Goal: Use online tool/utility: Use online tool/utility

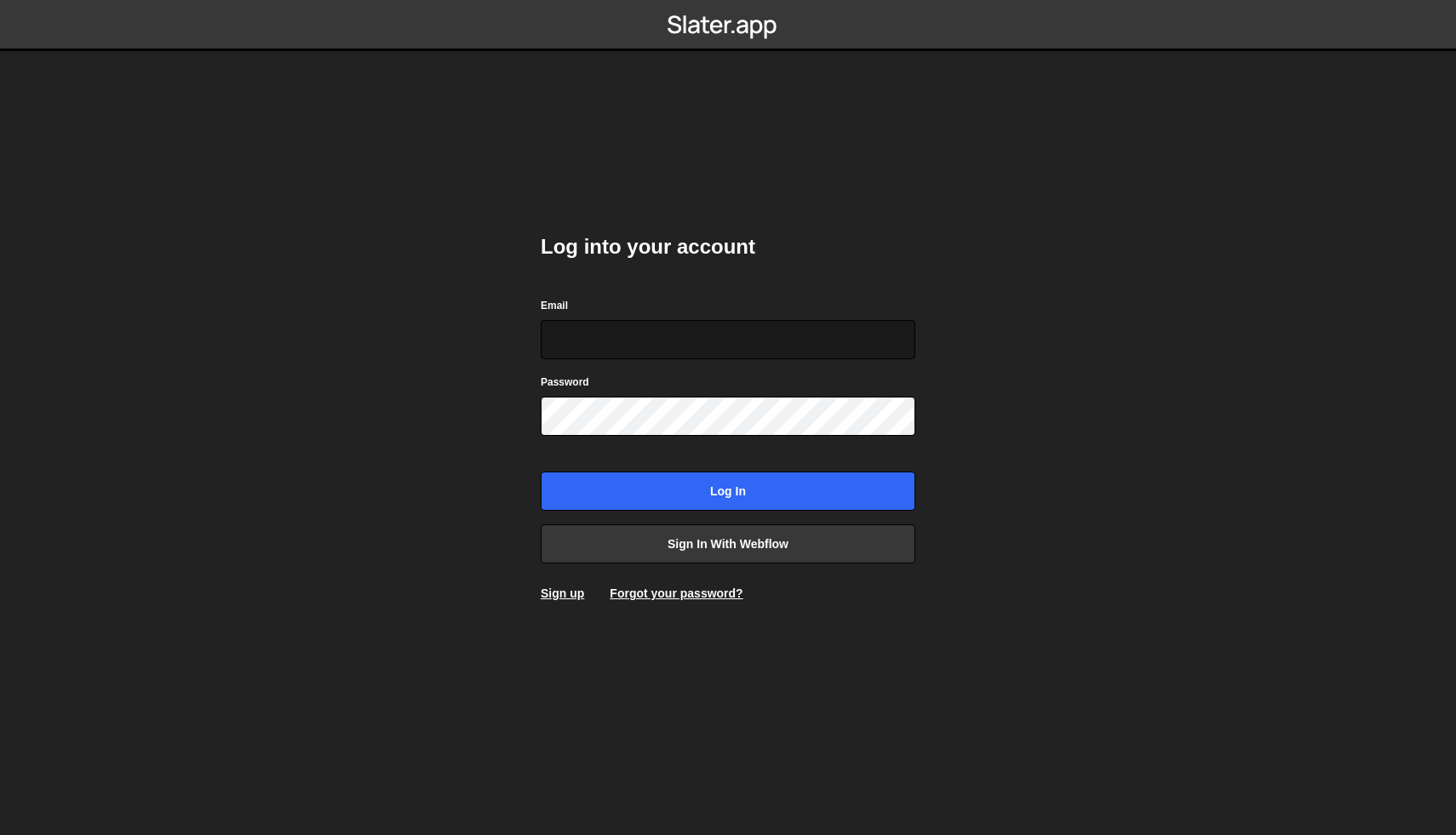
click at [712, 348] on input "Email" at bounding box center [728, 339] width 374 height 40
type input "[EMAIL_ADDRESS][DOMAIN_NAME]"
click at [790, 340] on input "[EMAIL_ADDRESS][DOMAIN_NAME]" at bounding box center [728, 339] width 374 height 40
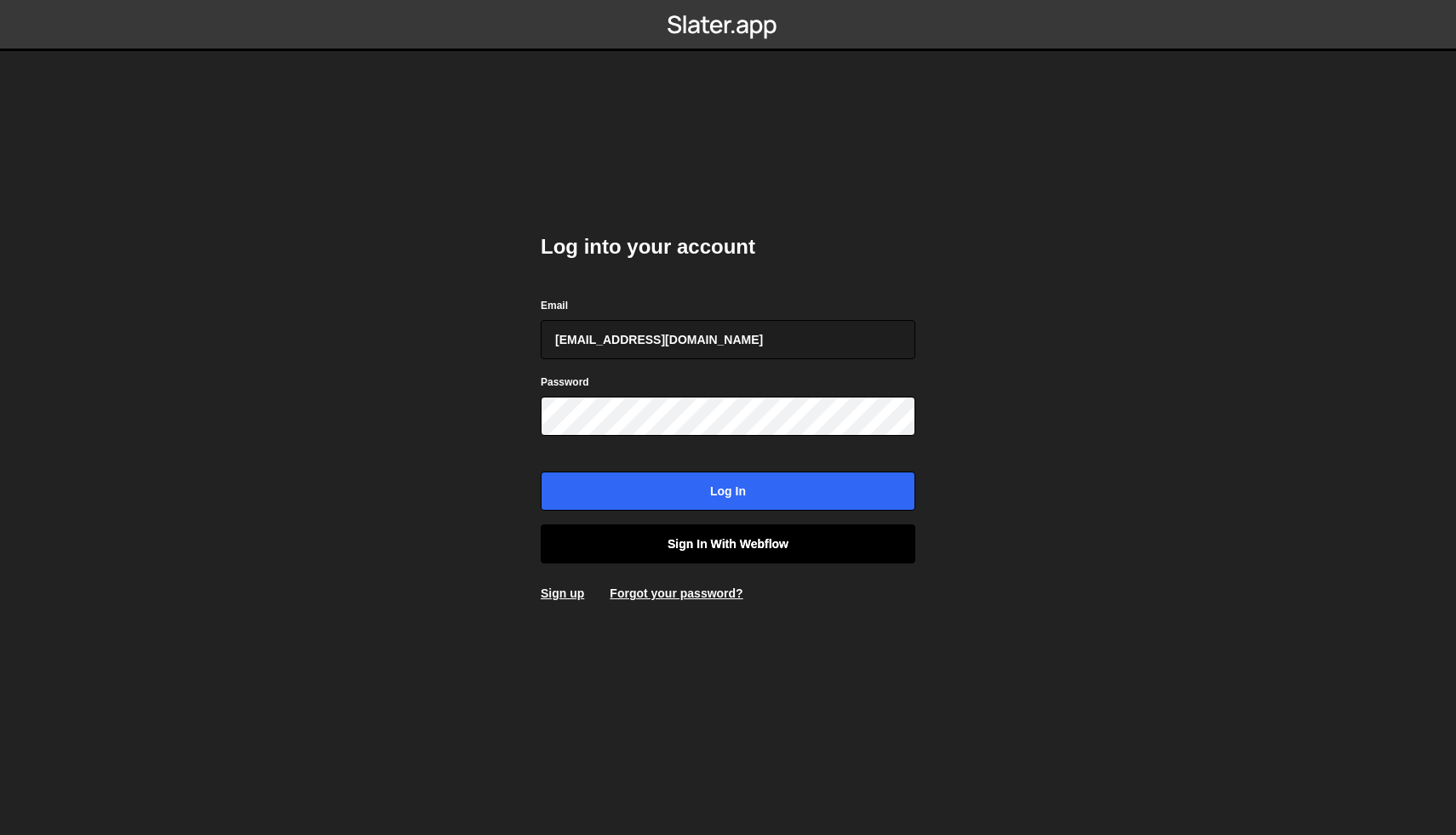
click at [800, 556] on link "Sign in with Webflow" at bounding box center [728, 543] width 374 height 40
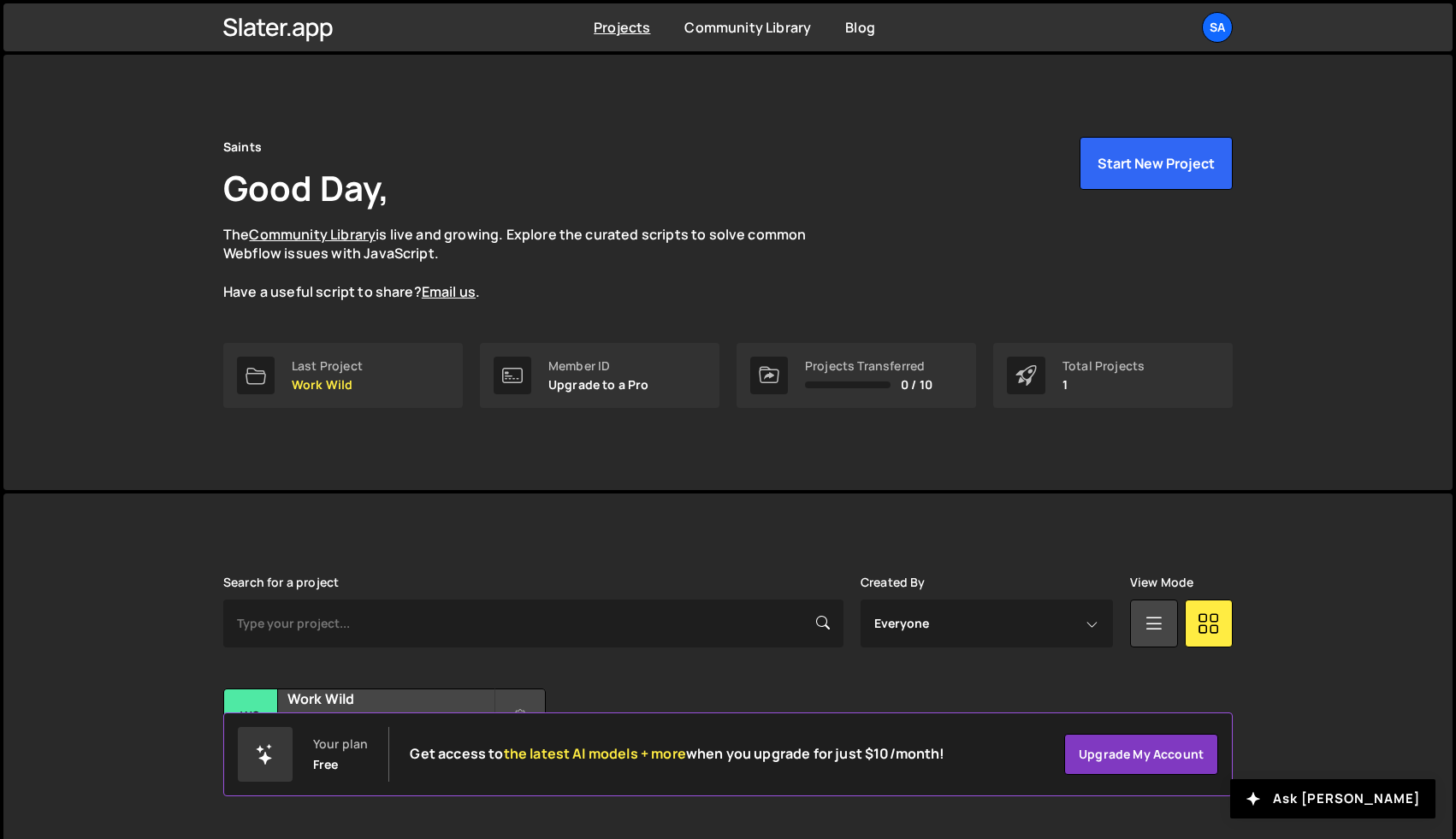
scroll to position [41, 0]
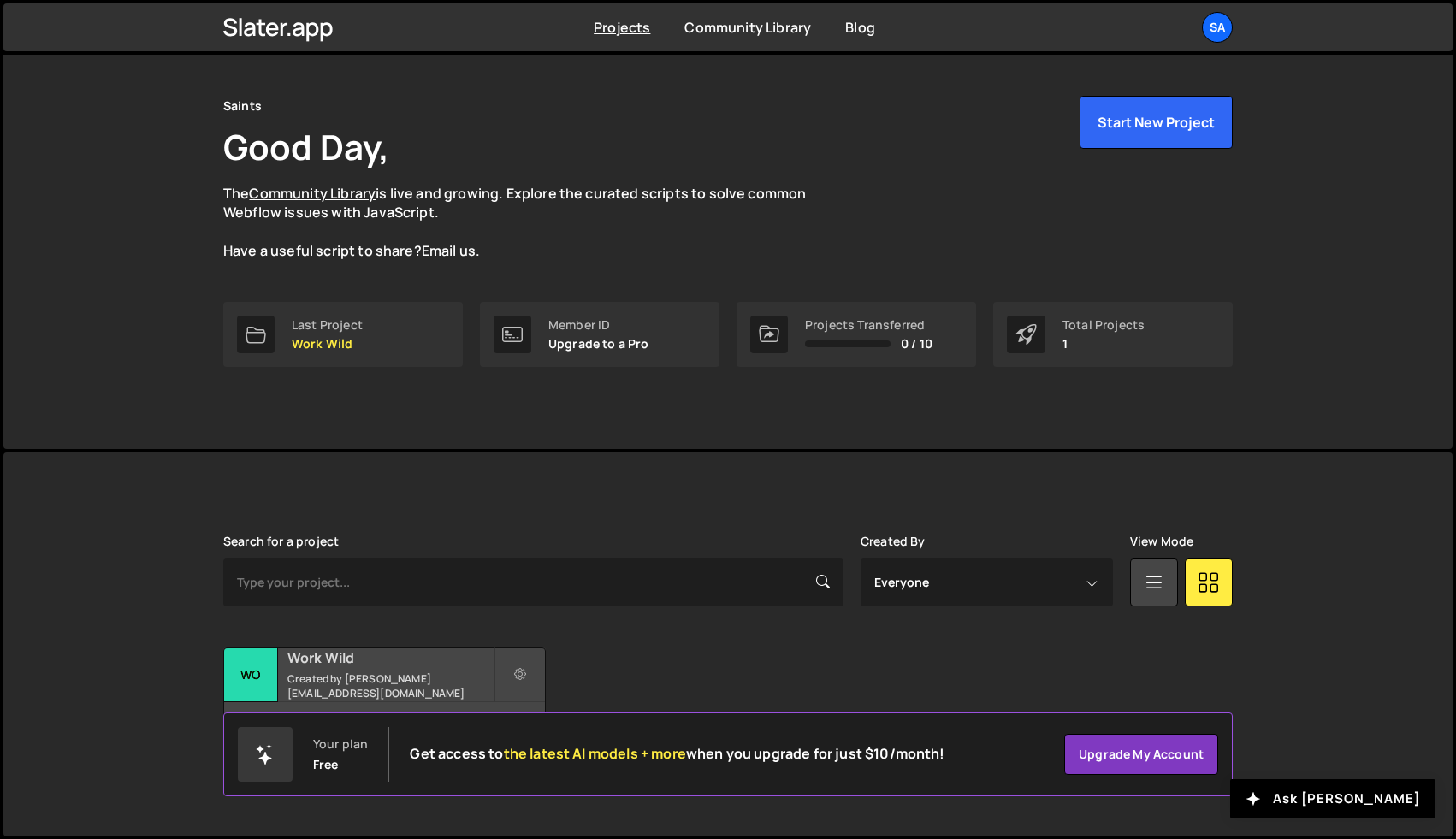
click at [410, 664] on h2 "Work Wild" at bounding box center [390, 658] width 206 height 18
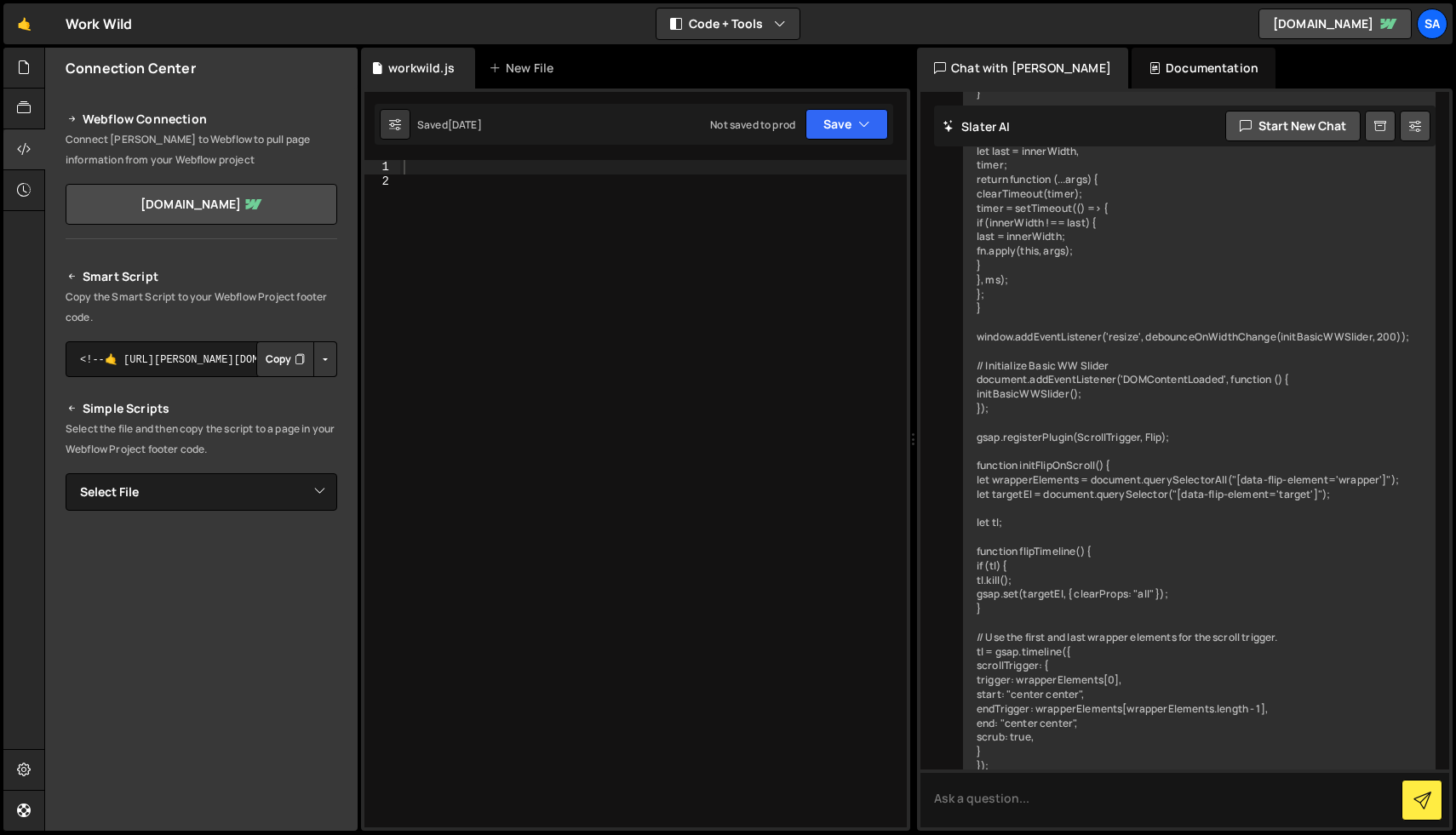
scroll to position [22245, 0]
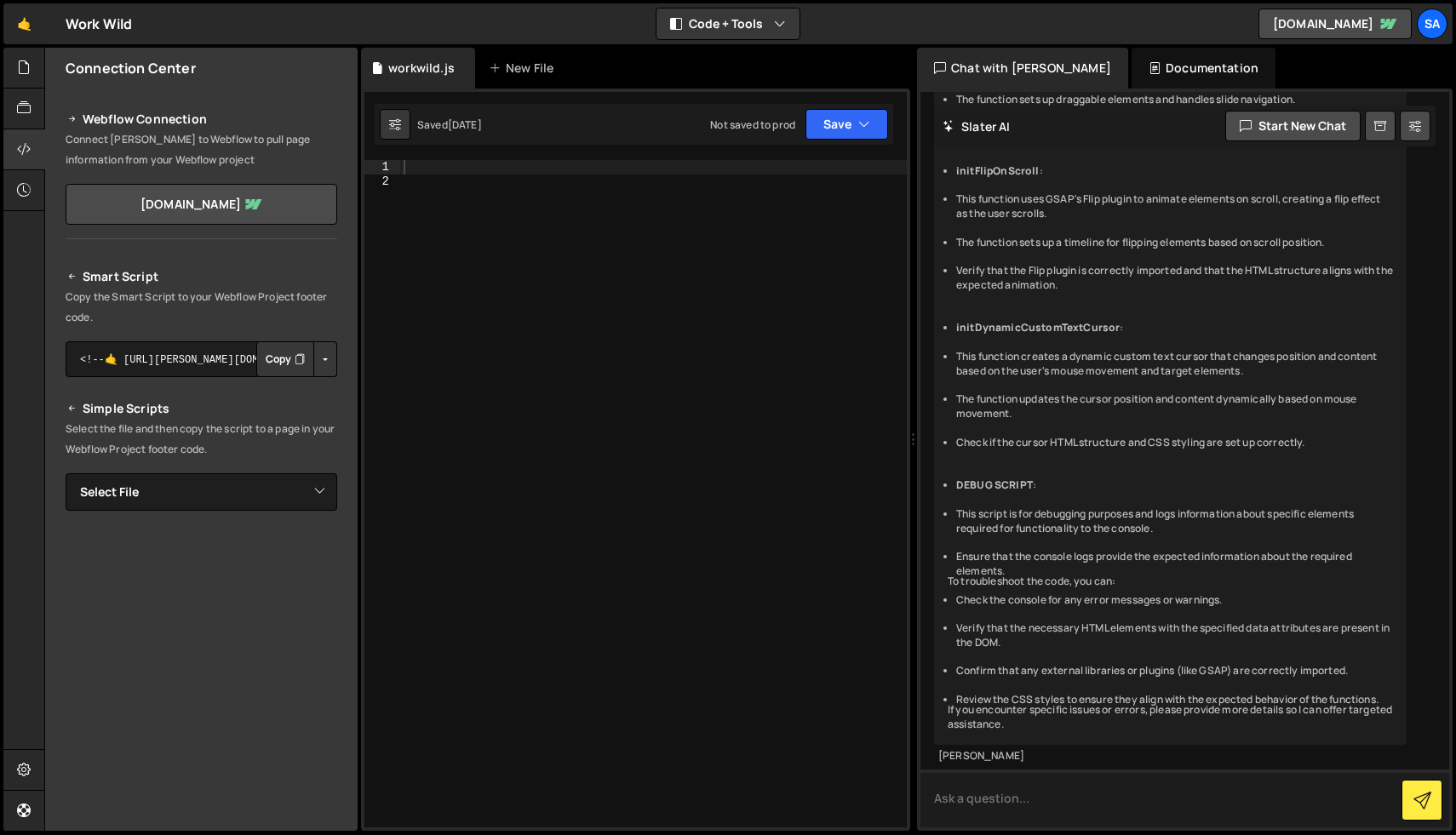
click at [1069, 786] on textarea at bounding box center [1185, 798] width 529 height 58
paste textarea "Time: 6.62s - Transitioning from 0 to 1 experiment-page:1433 --- Transitioning …"
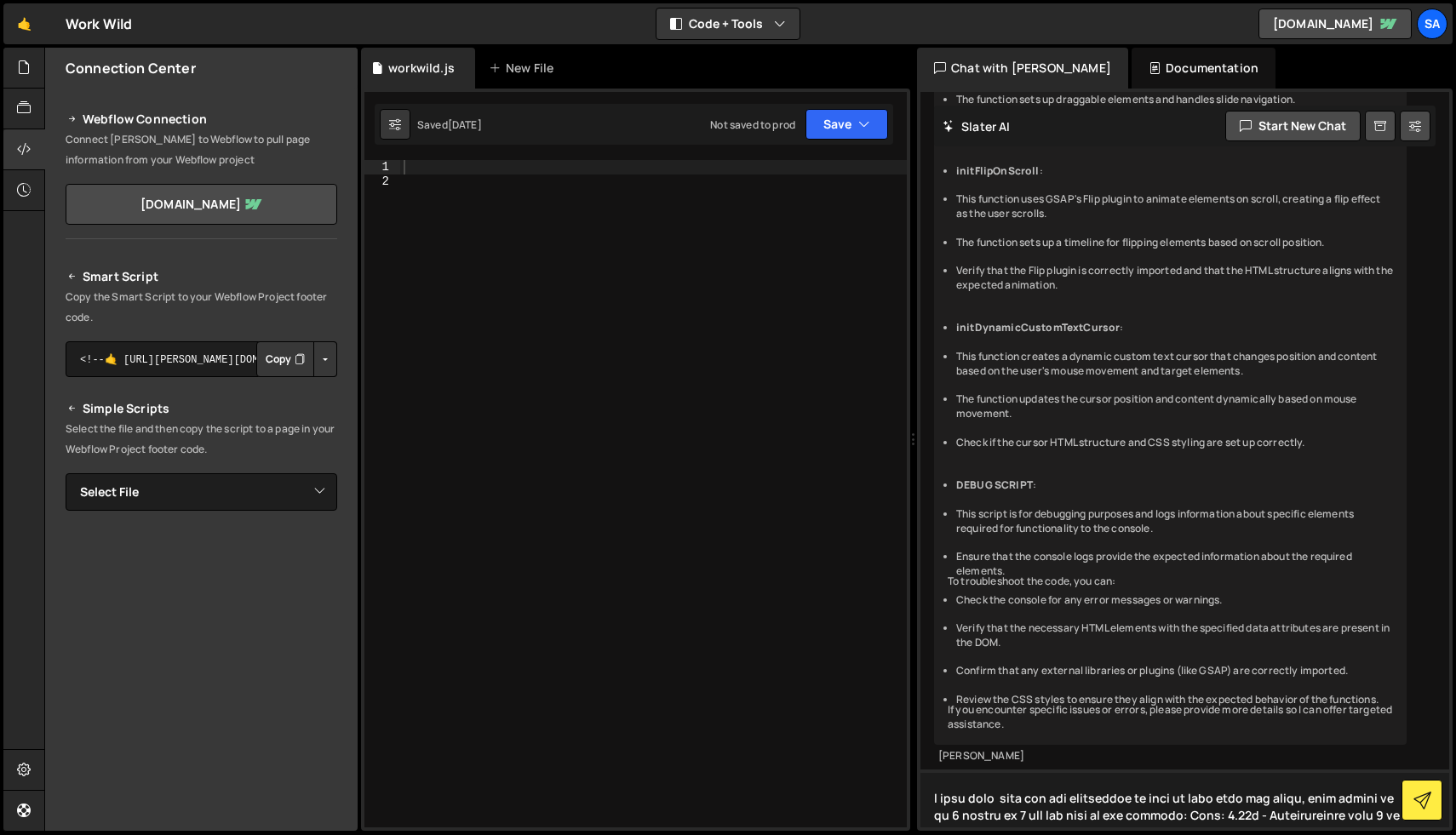
scroll to position [139, 0]
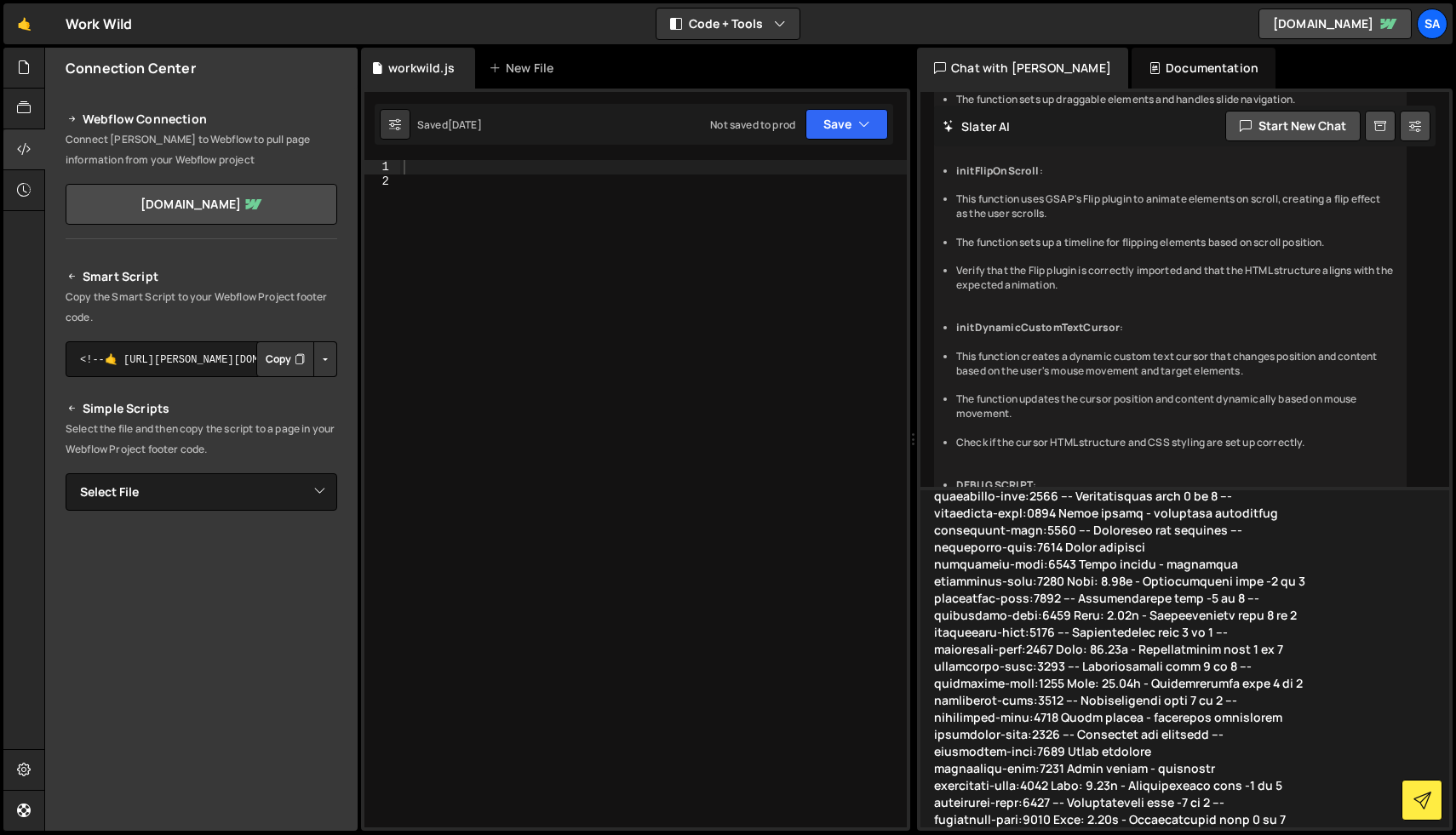
paste textarea "<script> document.addEventListener("DOMContentLoaded", () => { const video = do…"
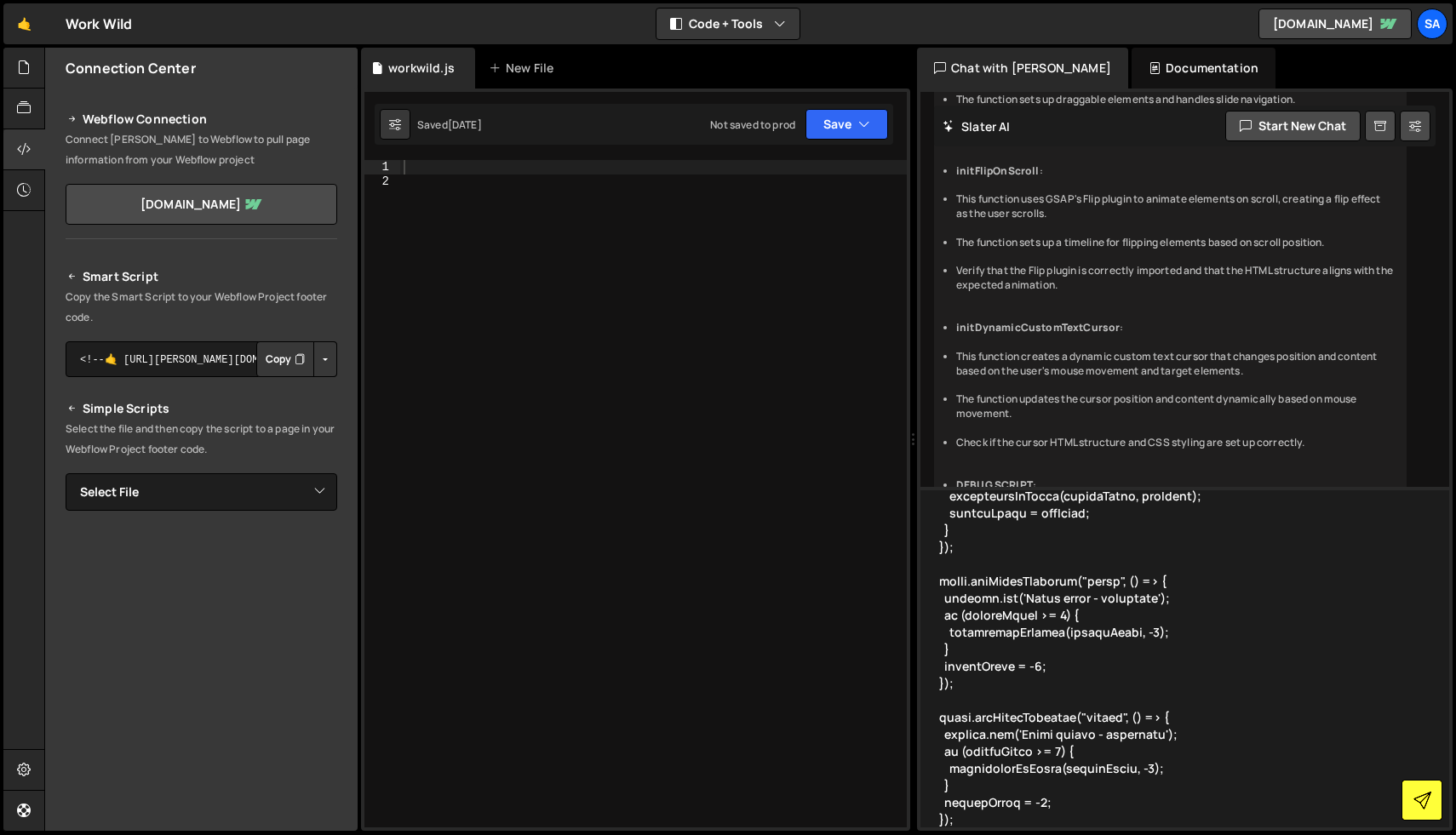
type textarea "i have this code but the animations ar enot in sync with the video, they should…"
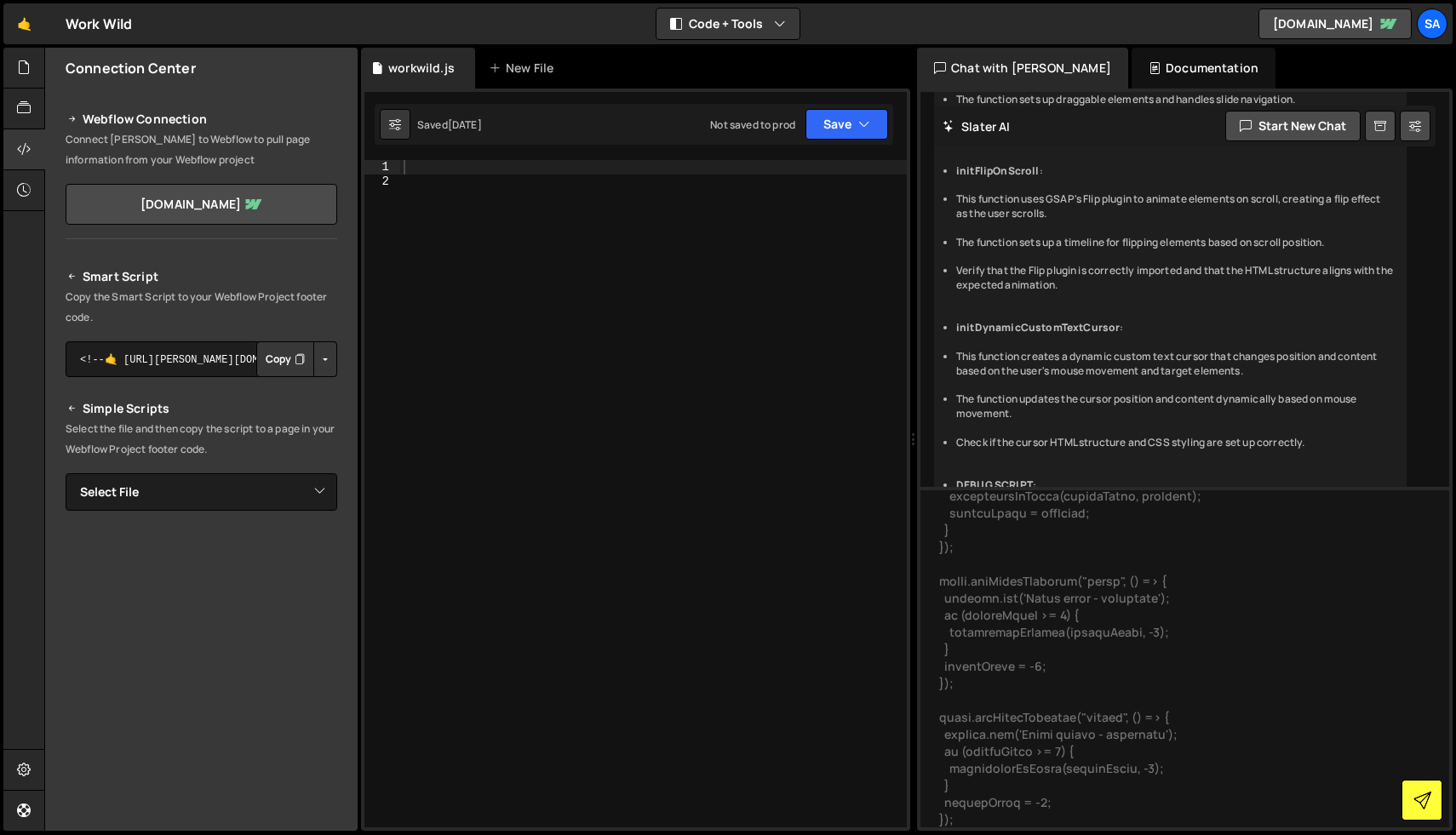
click at [1421, 802] on icon at bounding box center [1422, 800] width 17 height 17
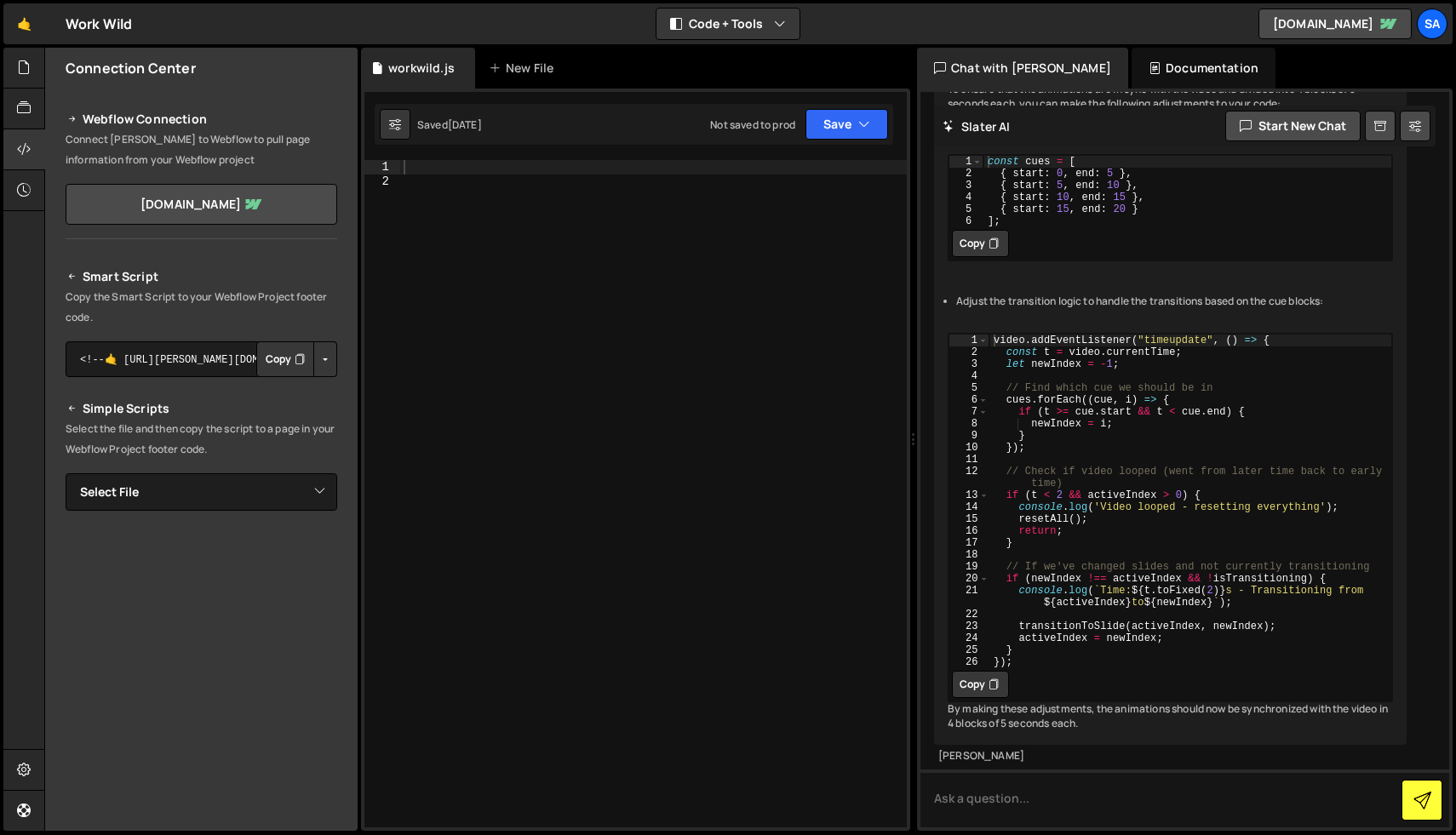
scroll to position [26872, 0]
click at [980, 800] on textarea at bounding box center [1185, 798] width 529 height 58
type textarea "okay give me the full code"
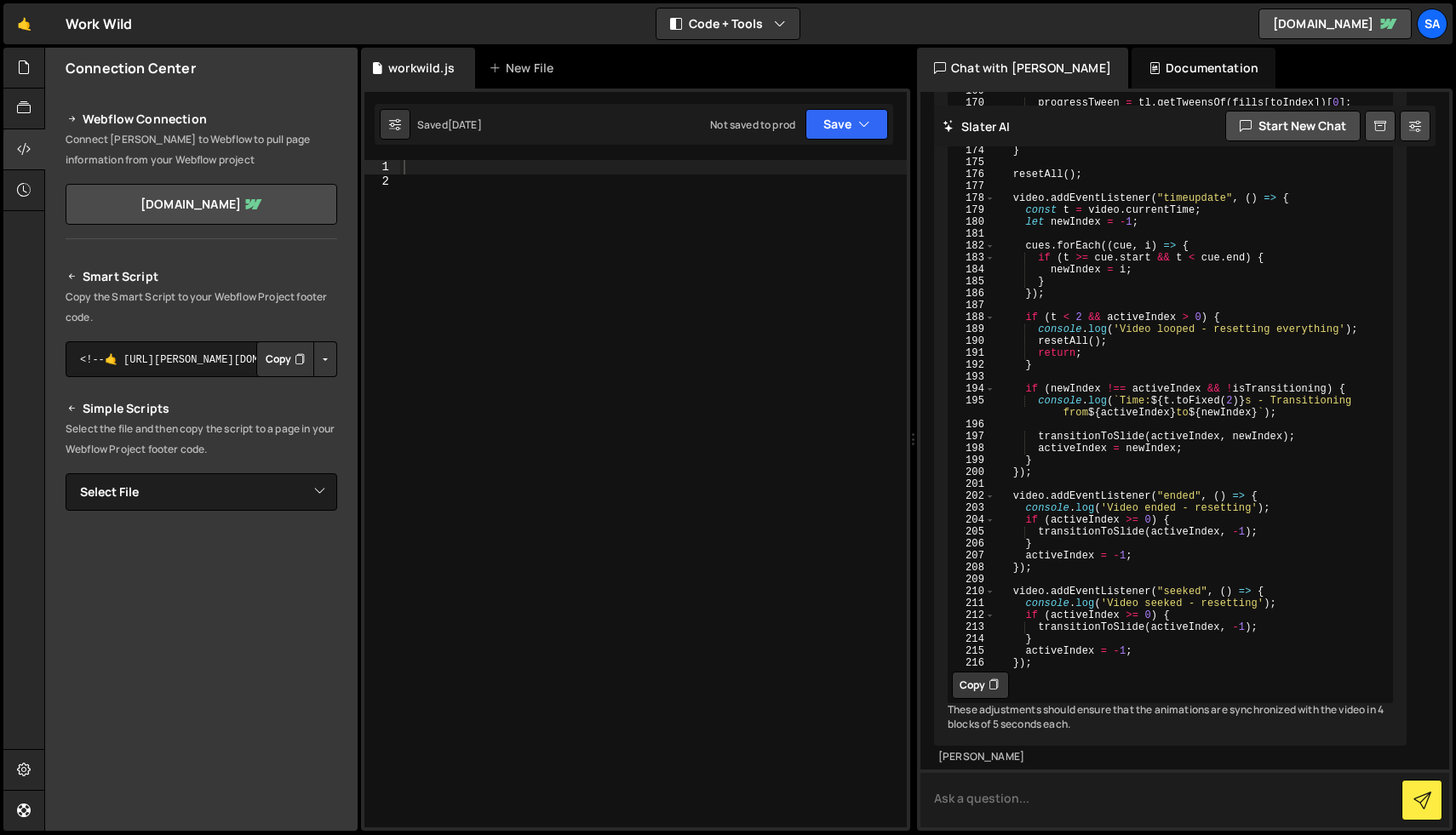
scroll to position [29859, 0]
type textarea "forgot the document ecent listener"
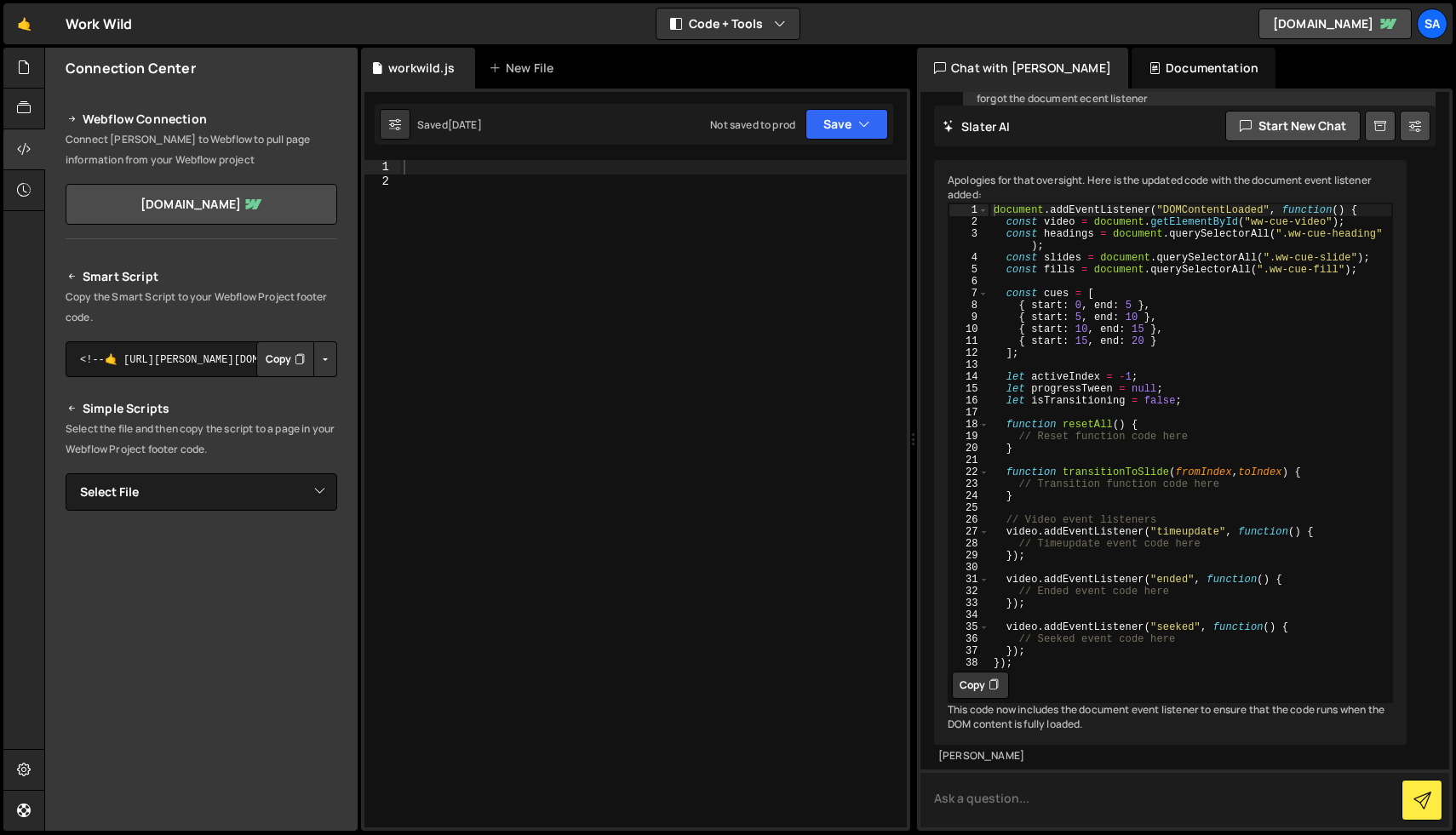
scroll to position [30604, 0]
click at [992, 677] on icon at bounding box center [993, 685] width 10 height 17
click at [593, 232] on div at bounding box center [653, 508] width 507 height 695
click at [550, 190] on div at bounding box center [653, 508] width 507 height 695
paste textarea "});"
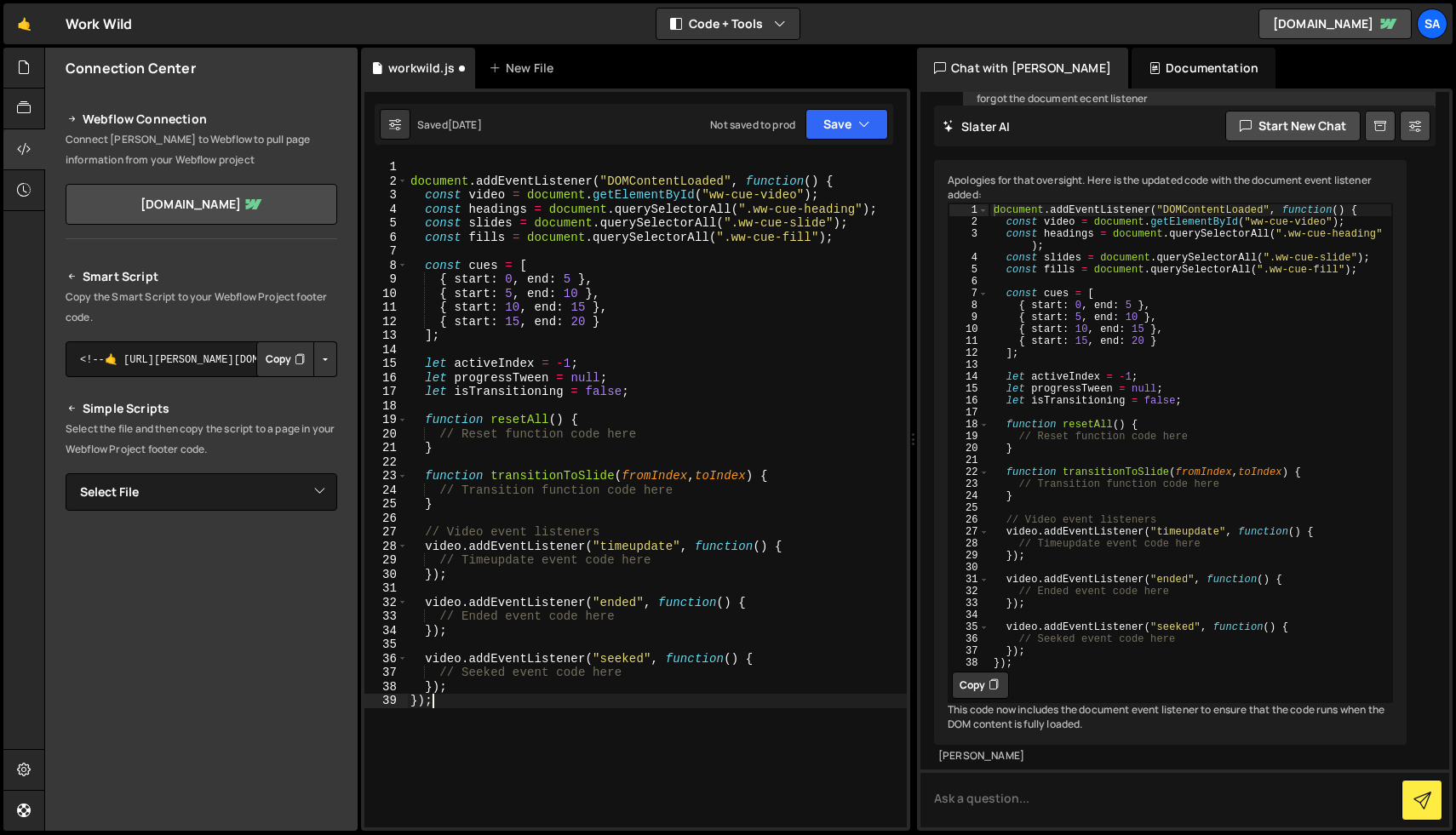
click at [411, 178] on div "document . addEventListener ( "DOMContentLoaded" , function ( ) { const video =…" at bounding box center [657, 508] width 499 height 695
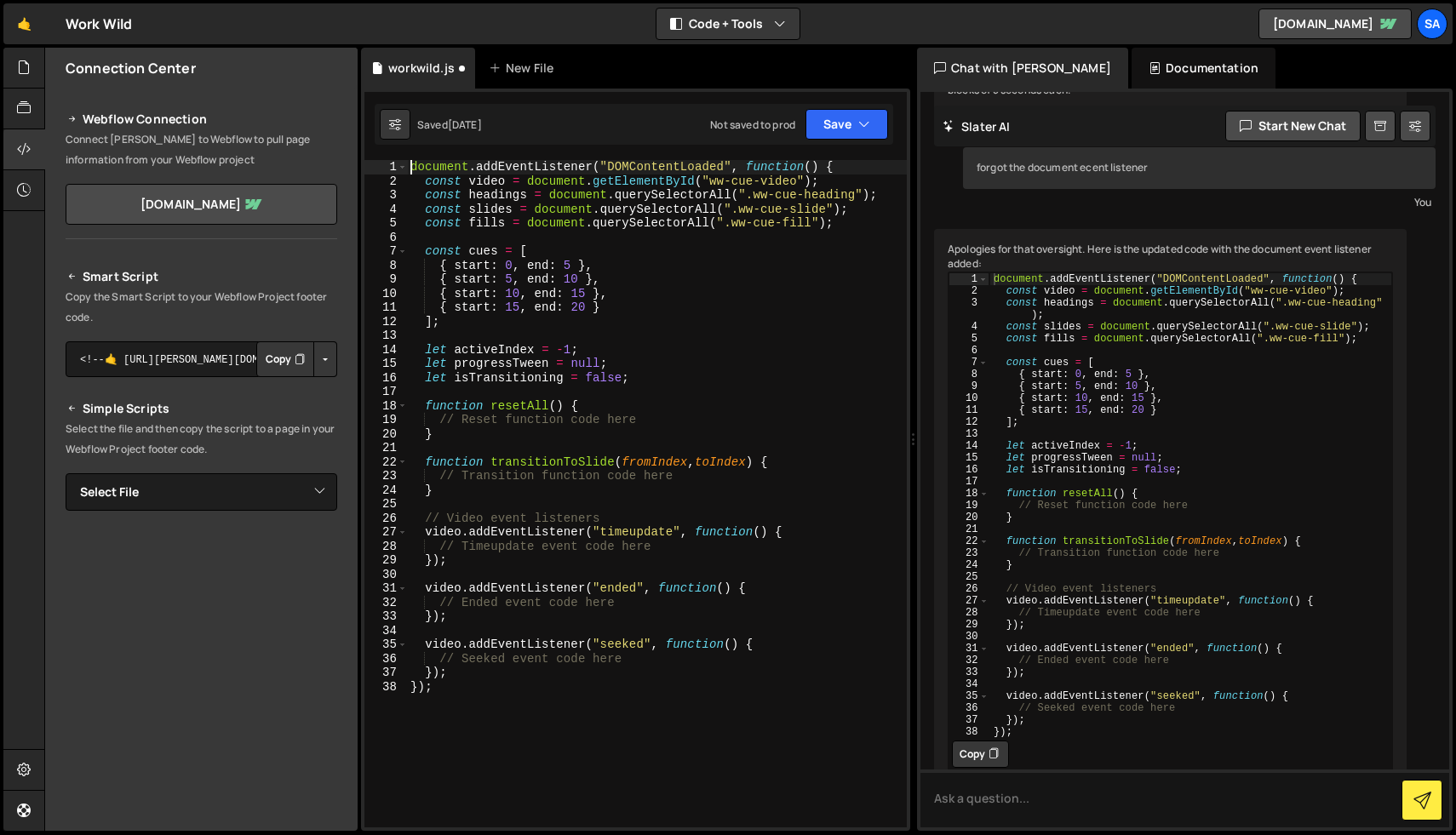
scroll to position [30105, 0]
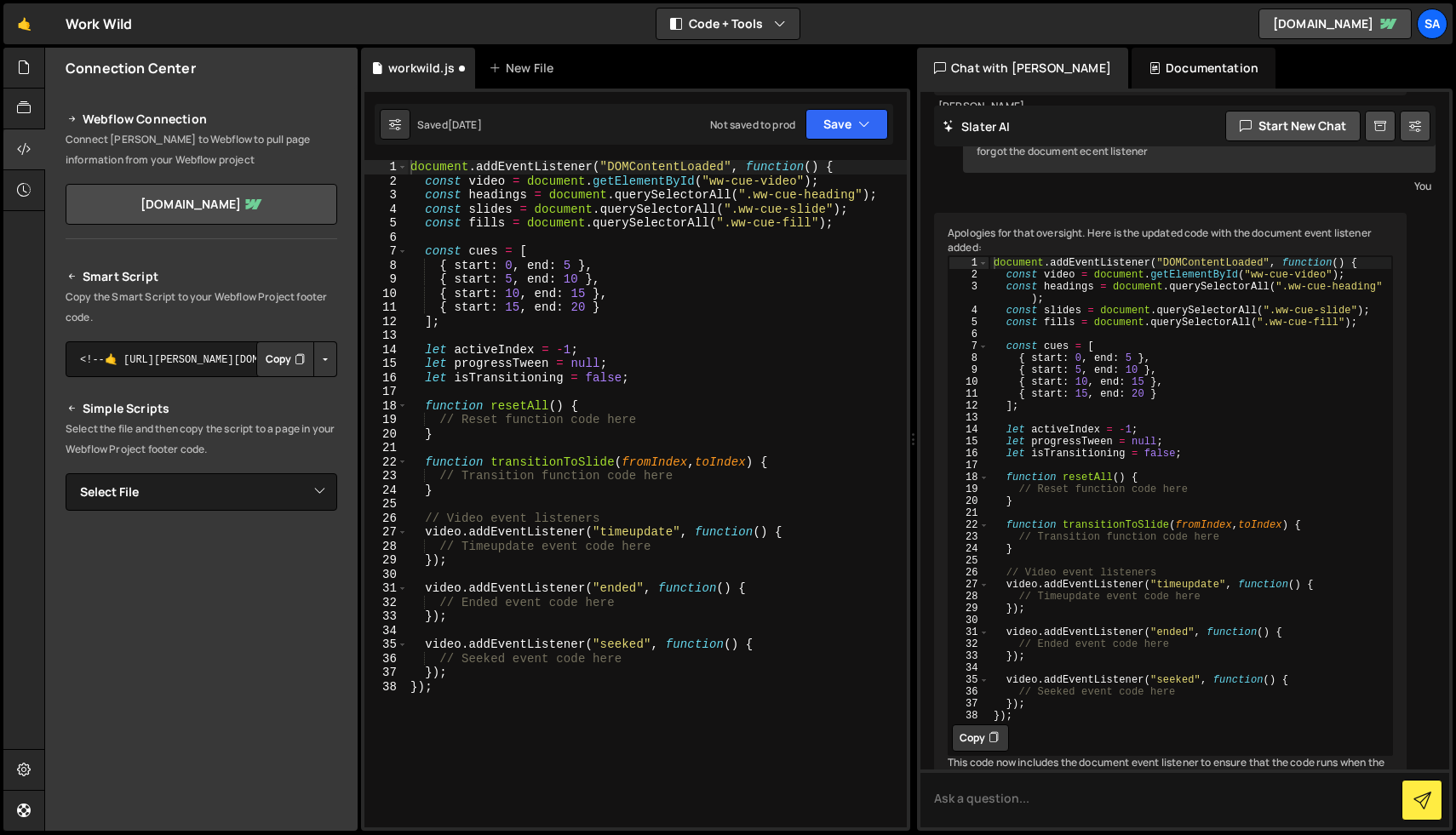
click at [996, 43] on icon at bounding box center [993, 35] width 10 height 17
click at [499, 658] on div "document . addEventListener ( "DOMContentLoaded" , function ( ) { const video =…" at bounding box center [657, 508] width 499 height 695
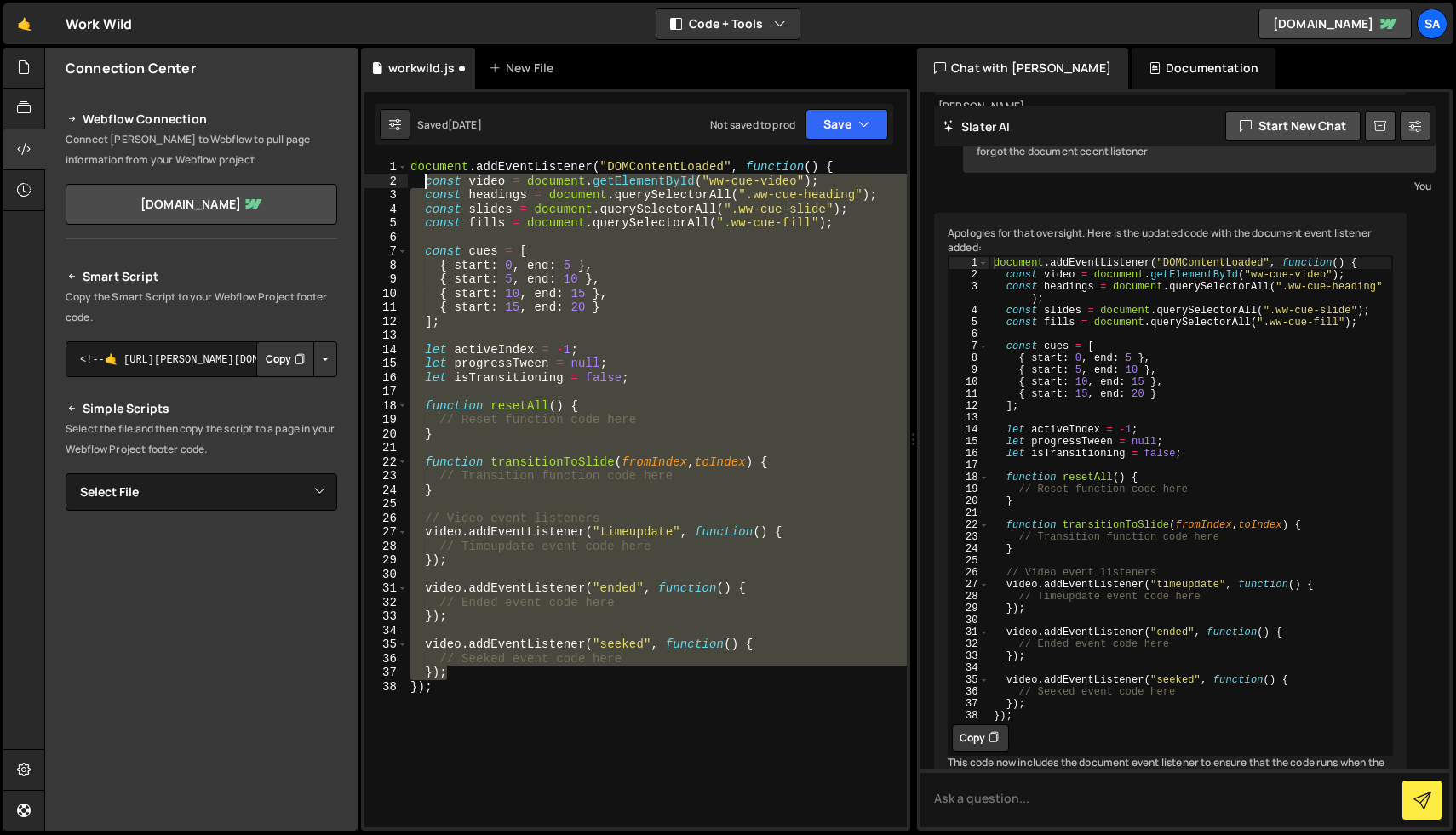
drag, startPoint x: 480, startPoint y: 669, endPoint x: 423, endPoint y: 185, distance: 487.3
click at [423, 185] on div "document . addEventListener ( "DOMContentLoaded" , function ( ) { const video =…" at bounding box center [657, 508] width 499 height 695
paste textarea "}"
type textarea "});"
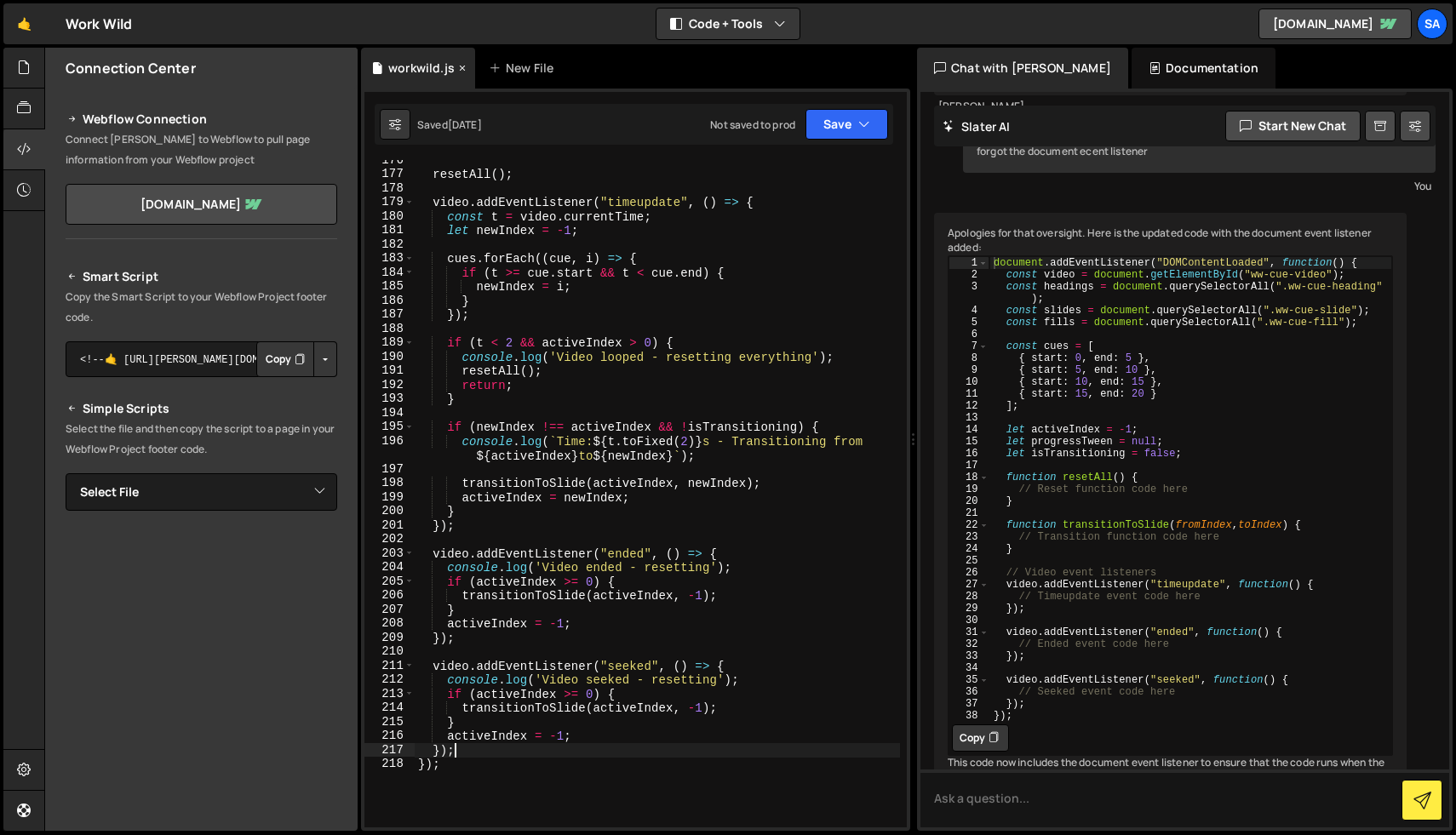
scroll to position [2549, 0]
click at [866, 126] on icon "button" at bounding box center [864, 124] width 12 height 17
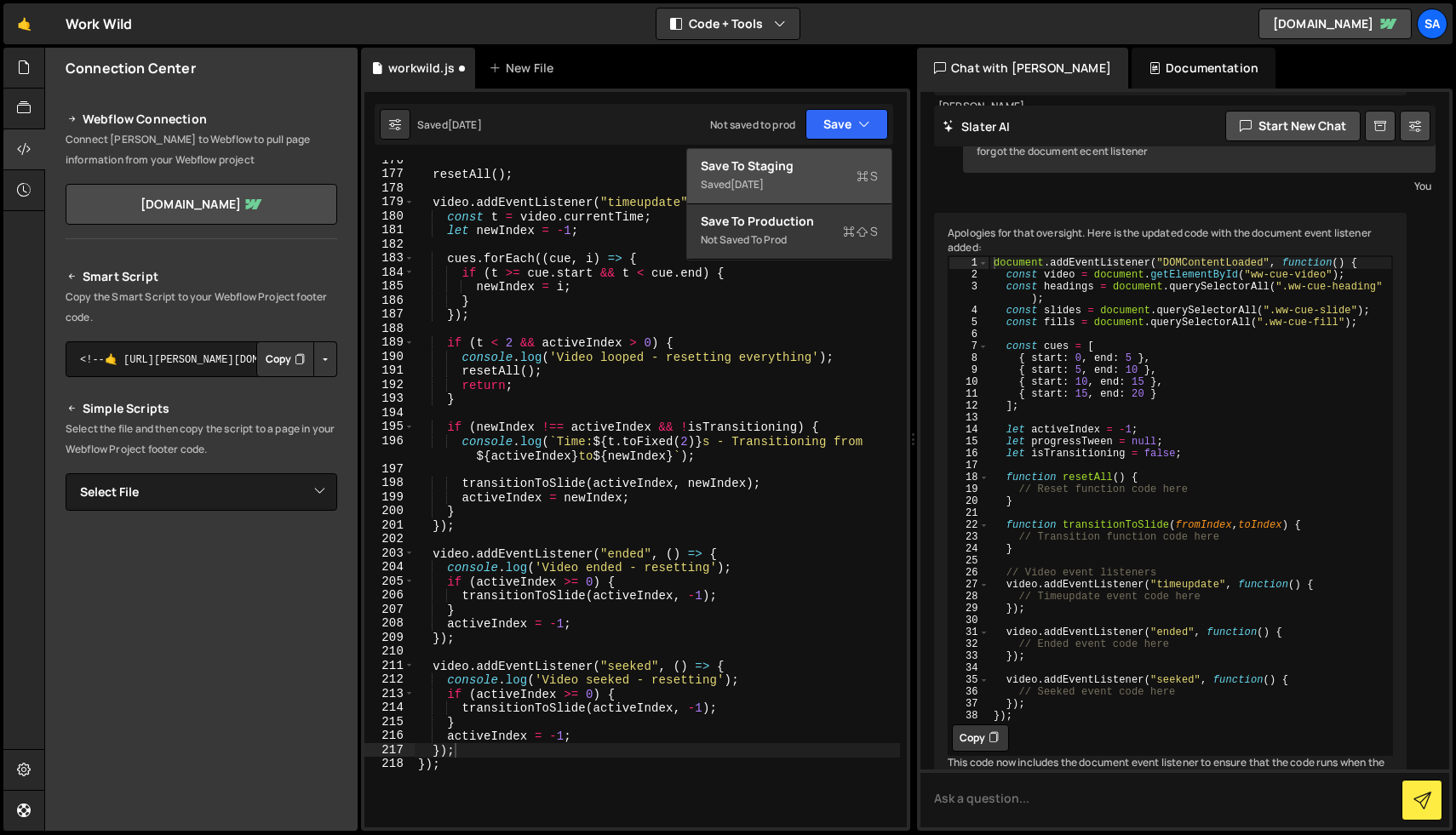
click at [823, 177] on div "Saved 3 days ago" at bounding box center [789, 185] width 178 height 20
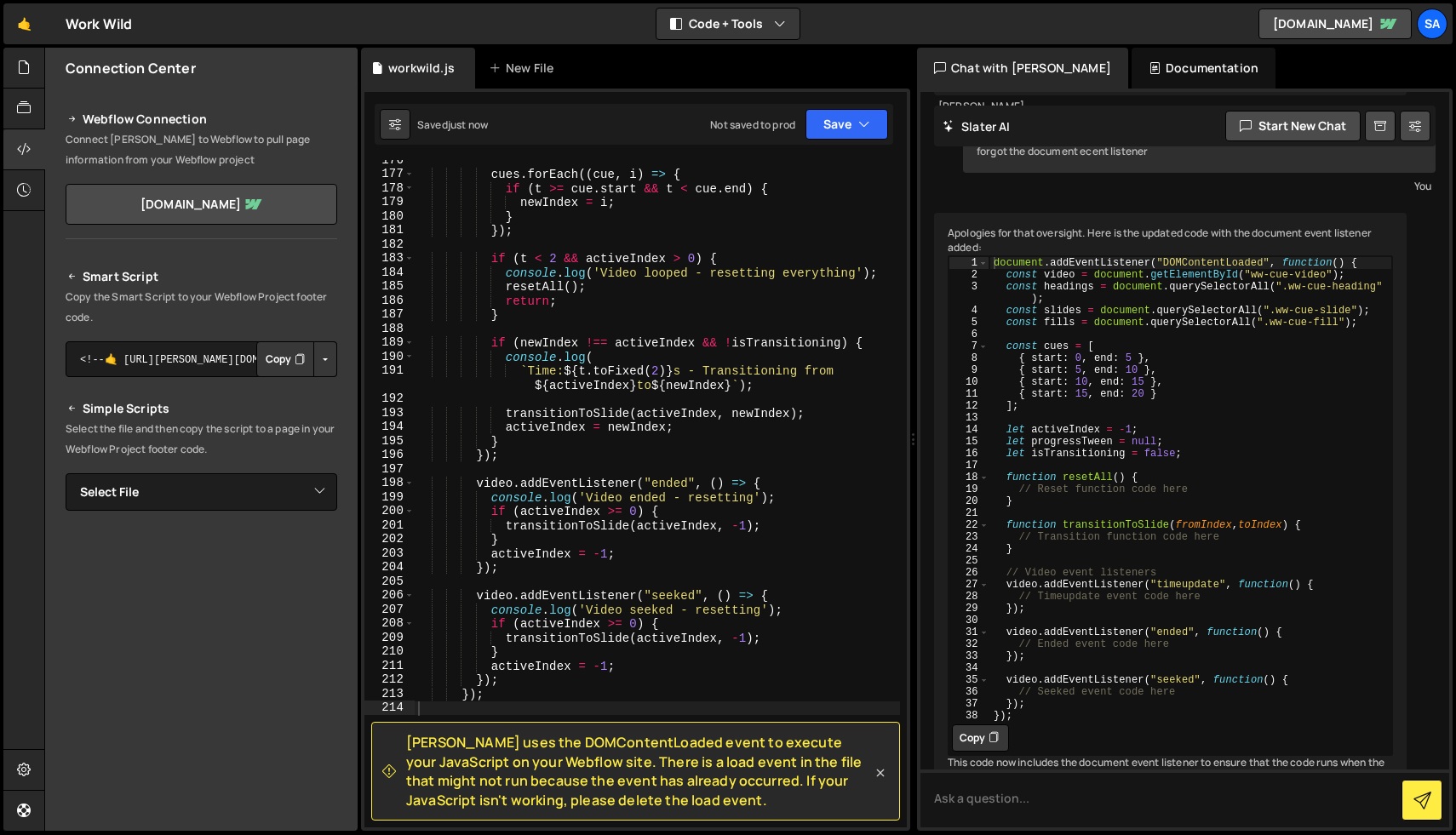
click at [875, 772] on icon at bounding box center [880, 772] width 17 height 17
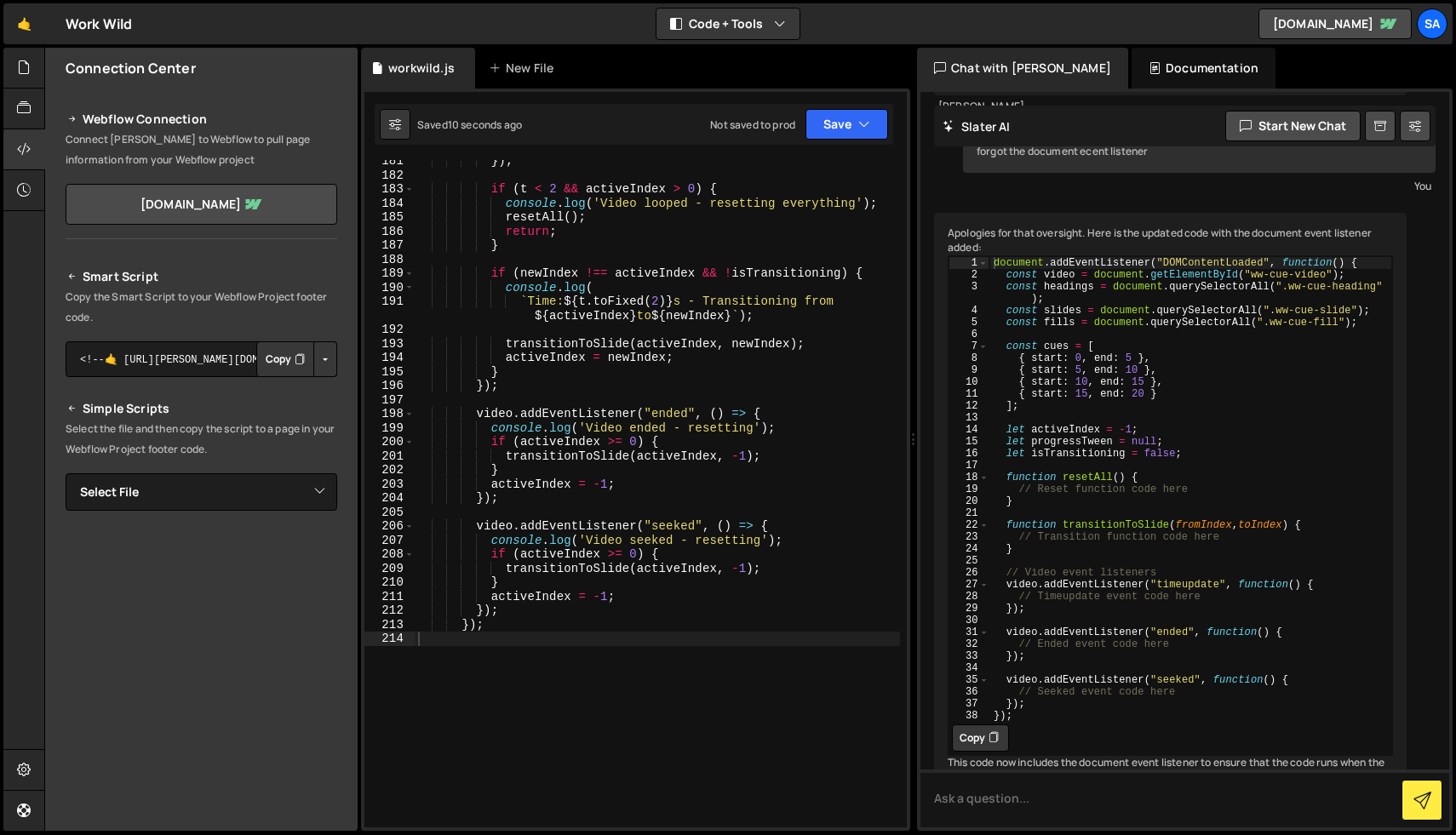
scroll to position [2794, 0]
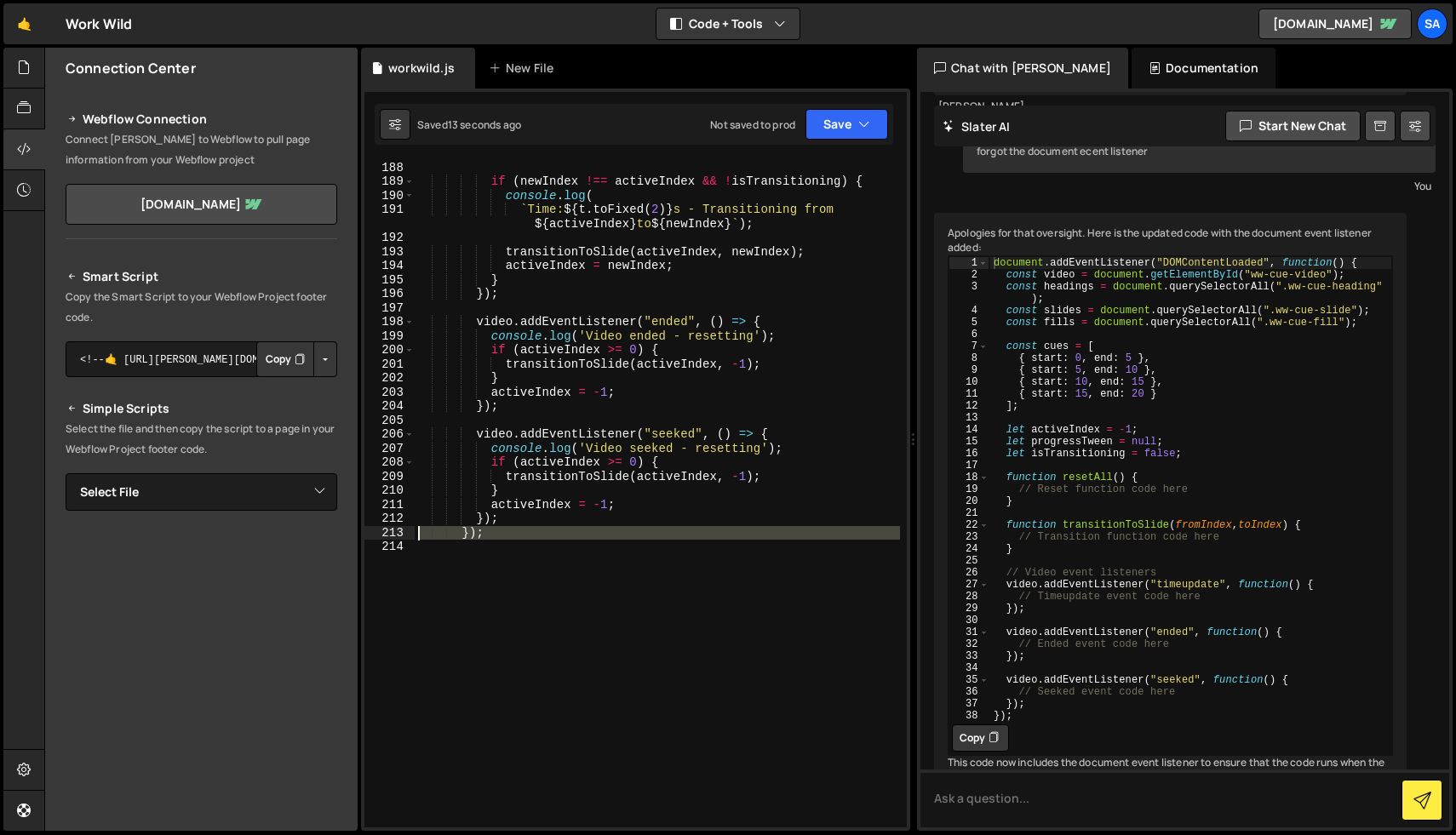
drag, startPoint x: 487, startPoint y: 543, endPoint x: 391, endPoint y: 530, distance: 96.9
click at [391, 530] on div "187 188 189 190 191 192 193 194 195 196 197 198 199 200 201 202 203 204 205 206…" at bounding box center [636, 494] width 543 height 668
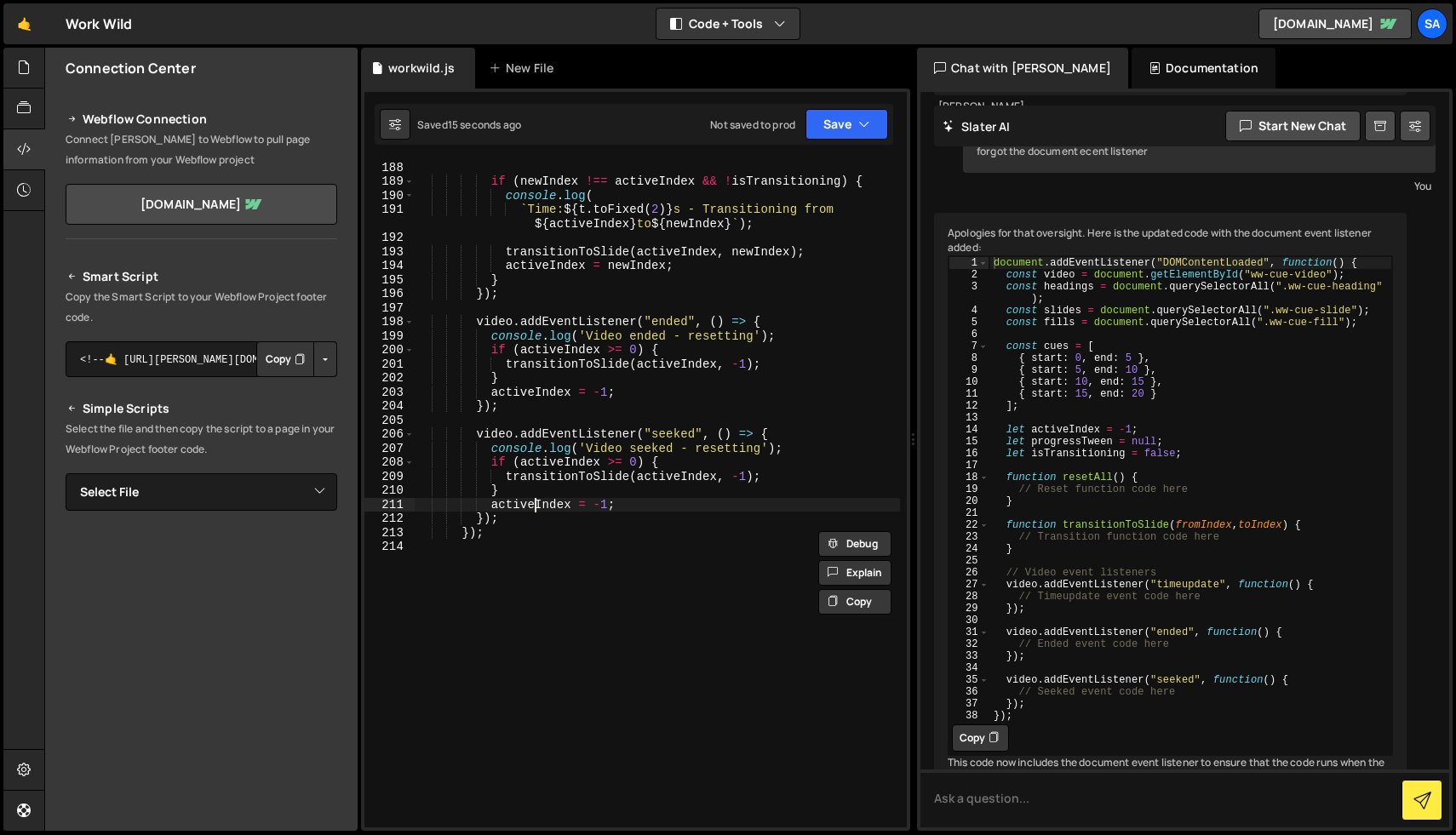
click at [533, 509] on div "} if ( newIndex !== activeIndex && ! isTransitioning ) { console . log ( ` Time…" at bounding box center [658, 494] width 486 height 695
drag, startPoint x: 530, startPoint y: 537, endPoint x: 396, endPoint y: 534, distance: 134.0
click at [396, 534] on div "activeIndex = -1; 187 188 189 190 191 192 193 194 195 196 197 198 199 200 201 2…" at bounding box center [636, 494] width 543 height 668
type textarea "});"
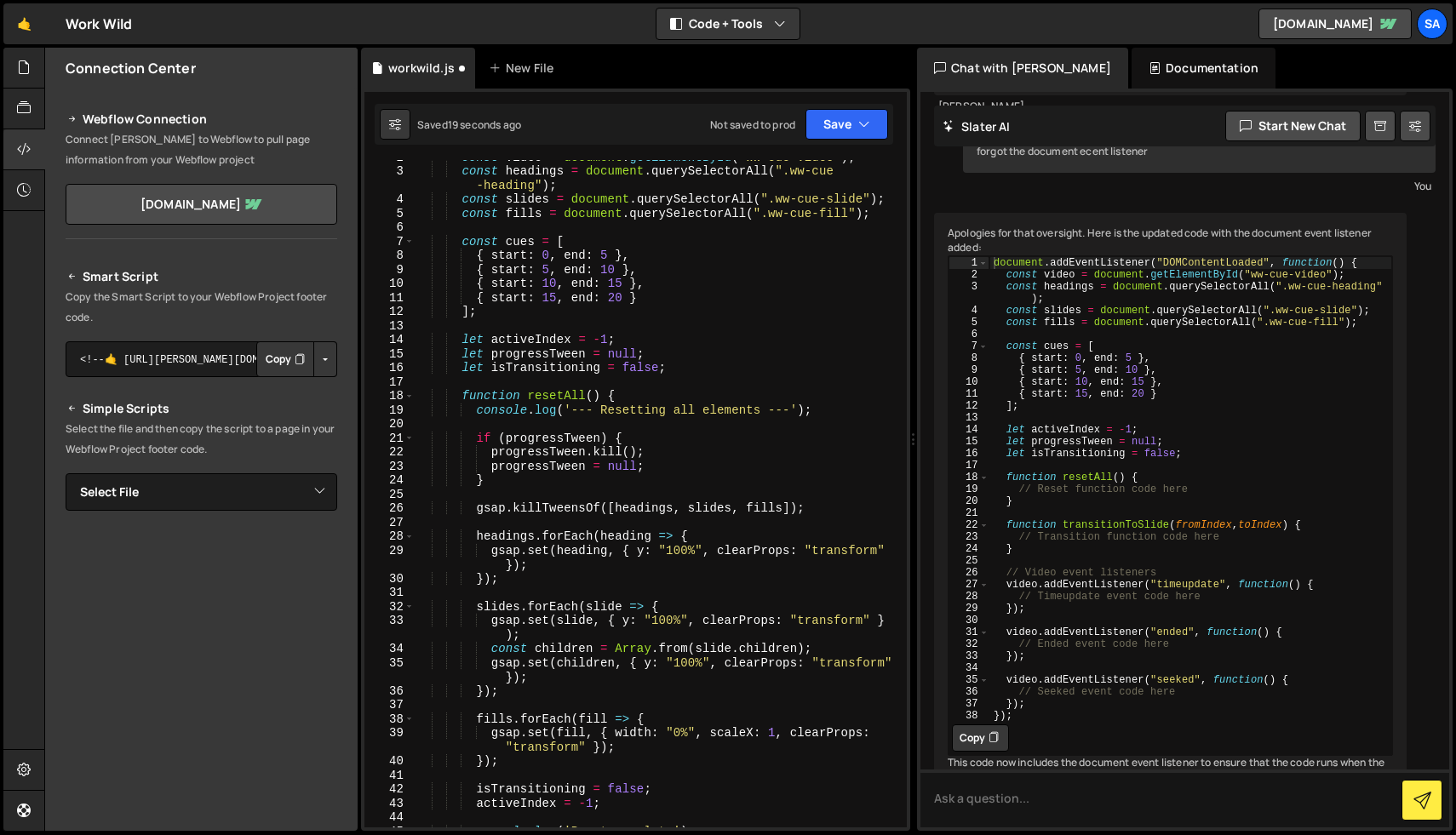
scroll to position [0, 0]
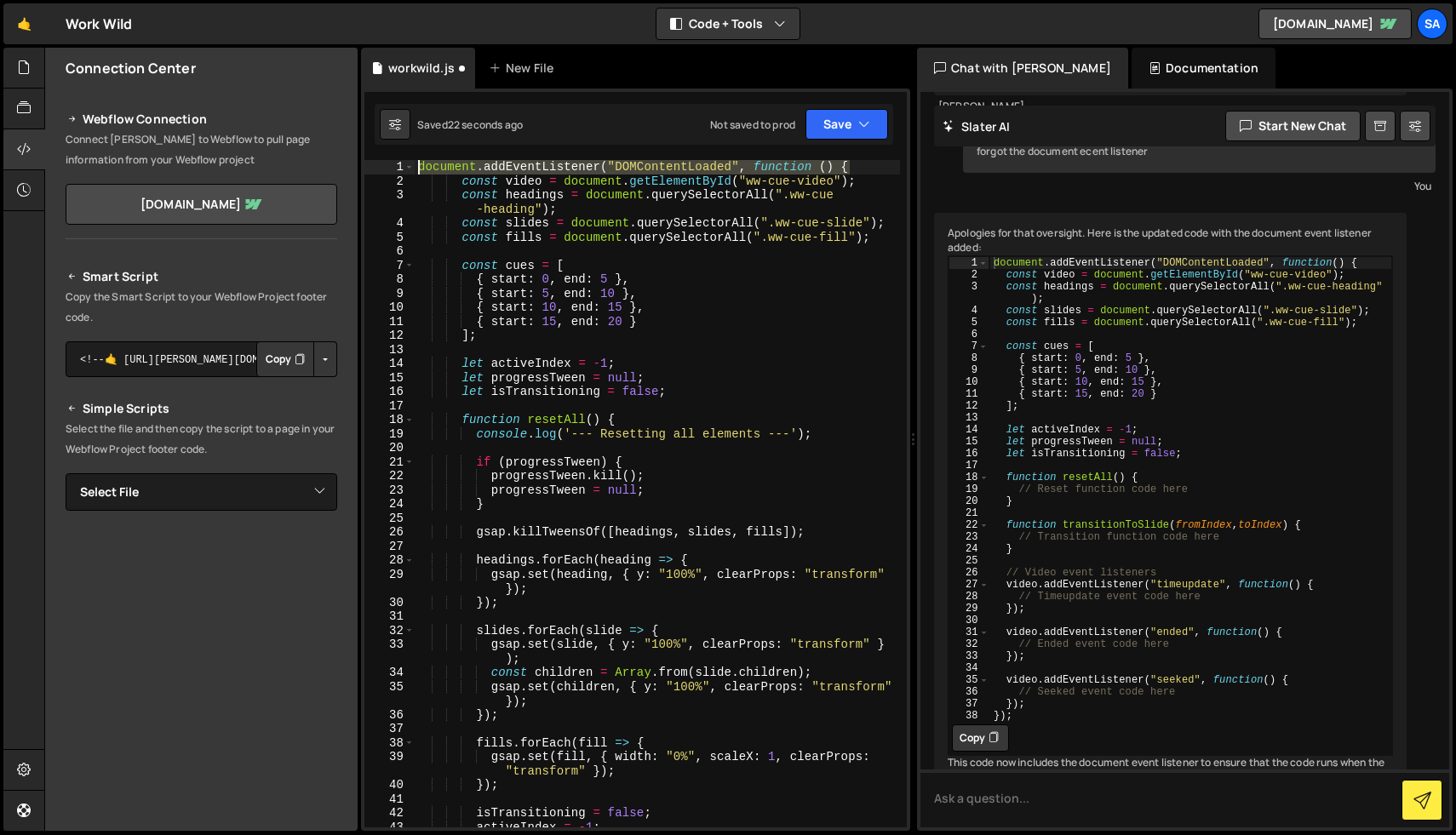
drag, startPoint x: 848, startPoint y: 167, endPoint x: 392, endPoint y: 167, distance: 456.0
click at [392, 167] on div "1 2 3 4 5 6 7 8 9 10 11 12 13 14 15 16 17 18 19 20 21 22 23 24 25 26 27 28 29 3…" at bounding box center [636, 494] width 543 height 668
type textarea "document.addEventListener("DOMContentLoaded", function () {"
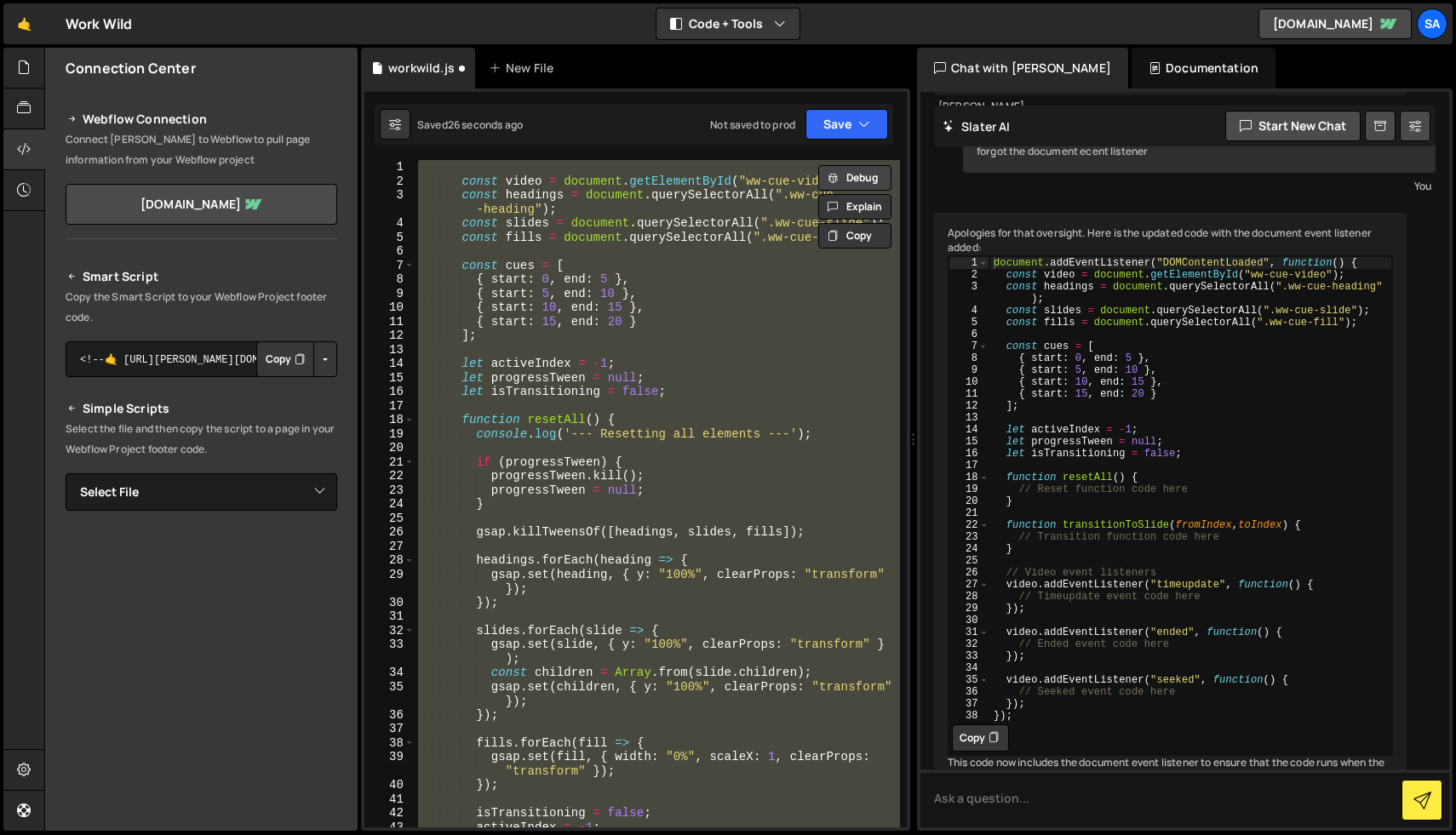
click at [843, 180] on button "Debug" at bounding box center [855, 178] width 74 height 26
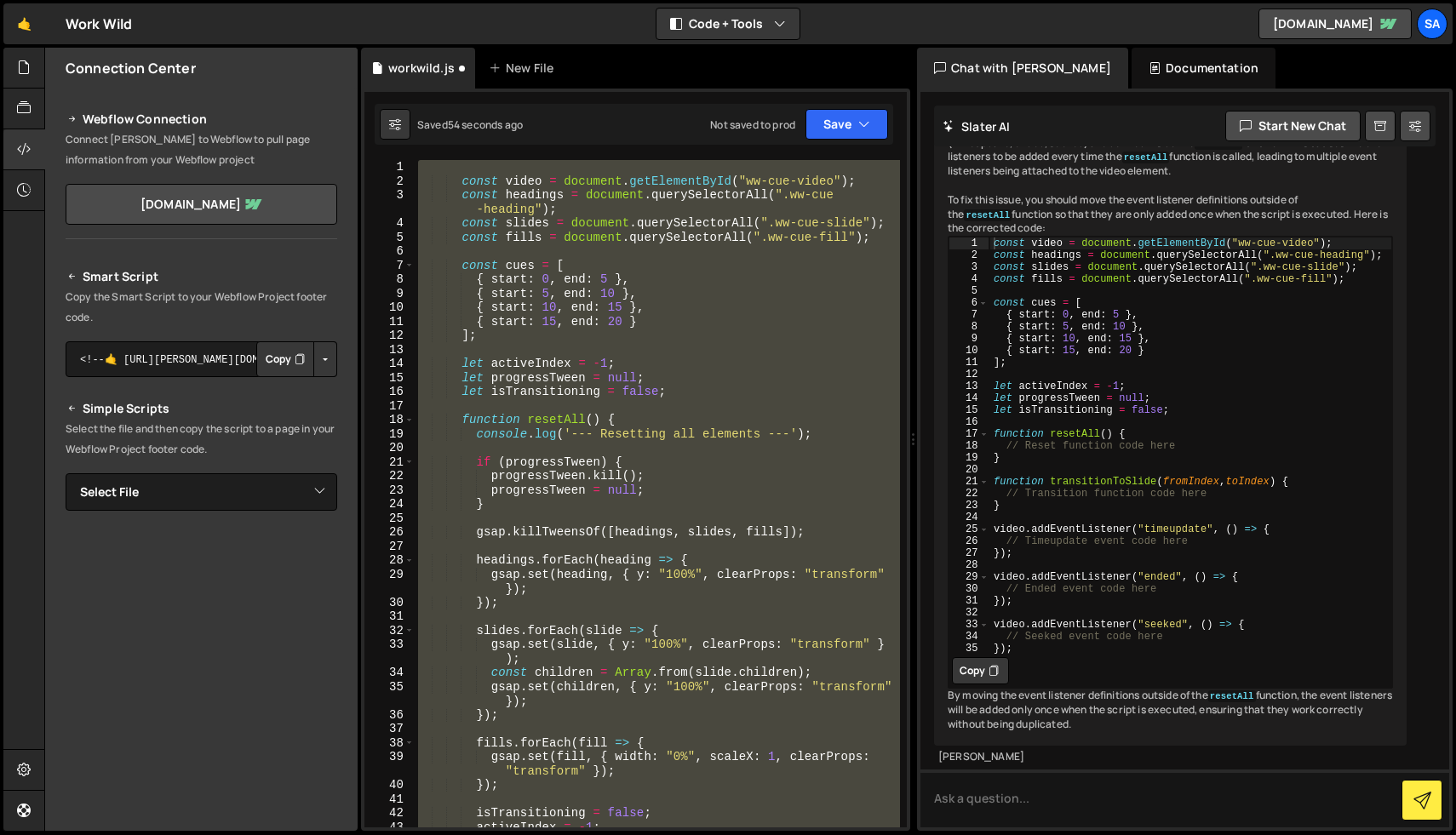
scroll to position [34449, 0]
click at [709, 422] on div "const video = document . getElementById ( "ww-cue-video" ) ; const headings = d…" at bounding box center [658, 494] width 486 height 668
type textarea "function resetAll() {"
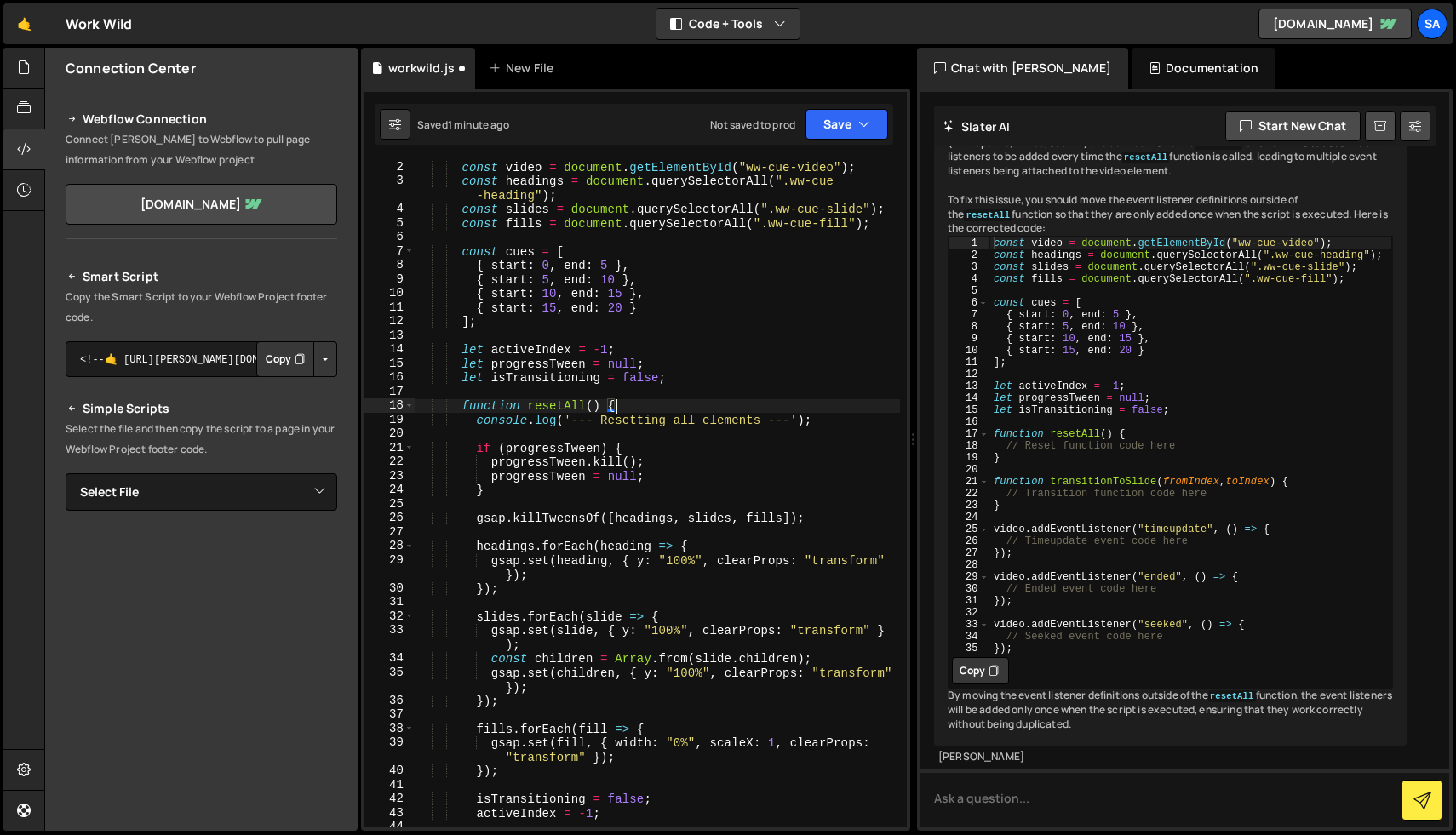
scroll to position [34424, 0]
click at [853, 123] on button "Save" at bounding box center [847, 123] width 83 height 30
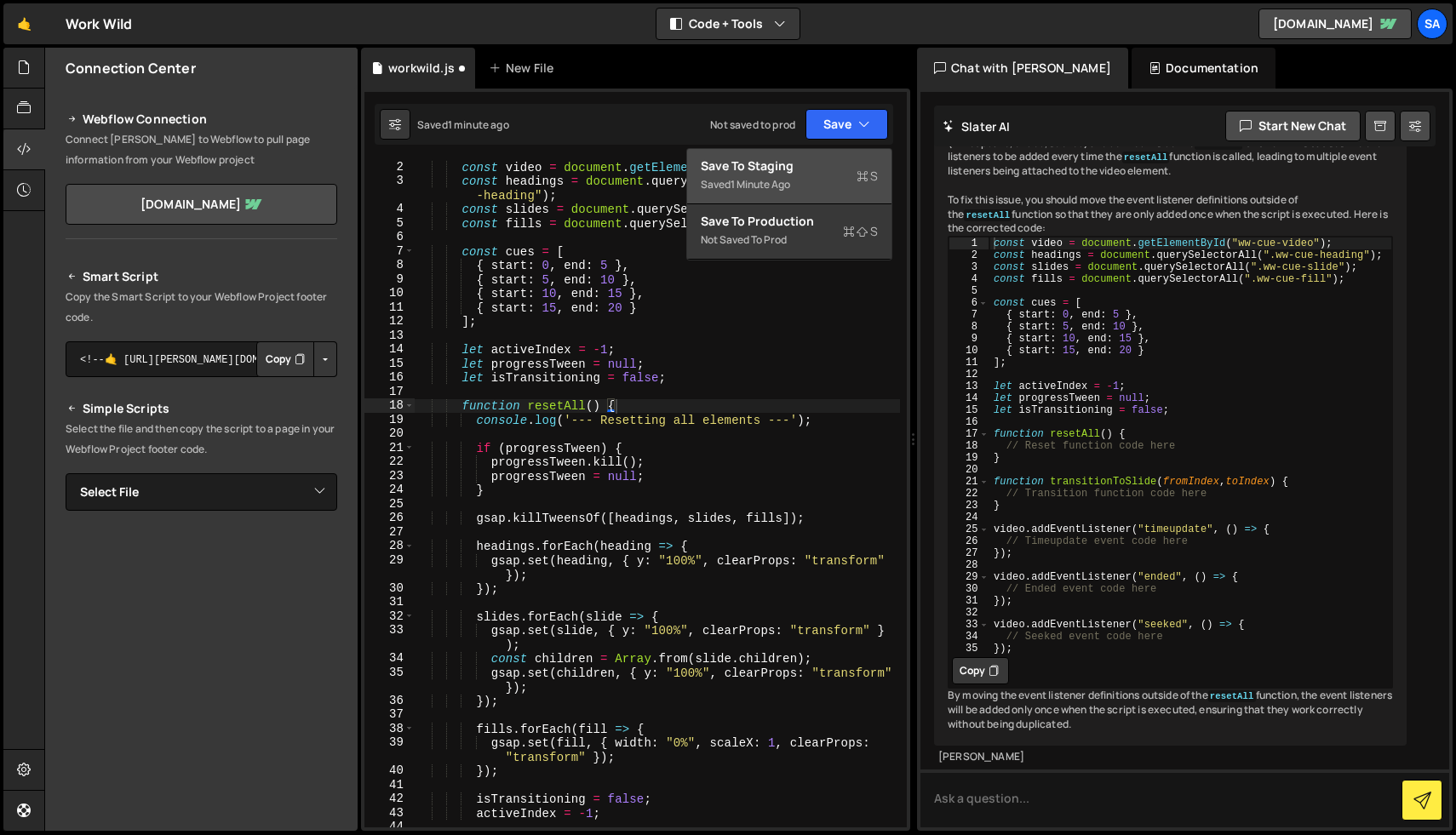
click at [790, 177] on div "1 minute ago" at bounding box center [760, 185] width 60 height 15
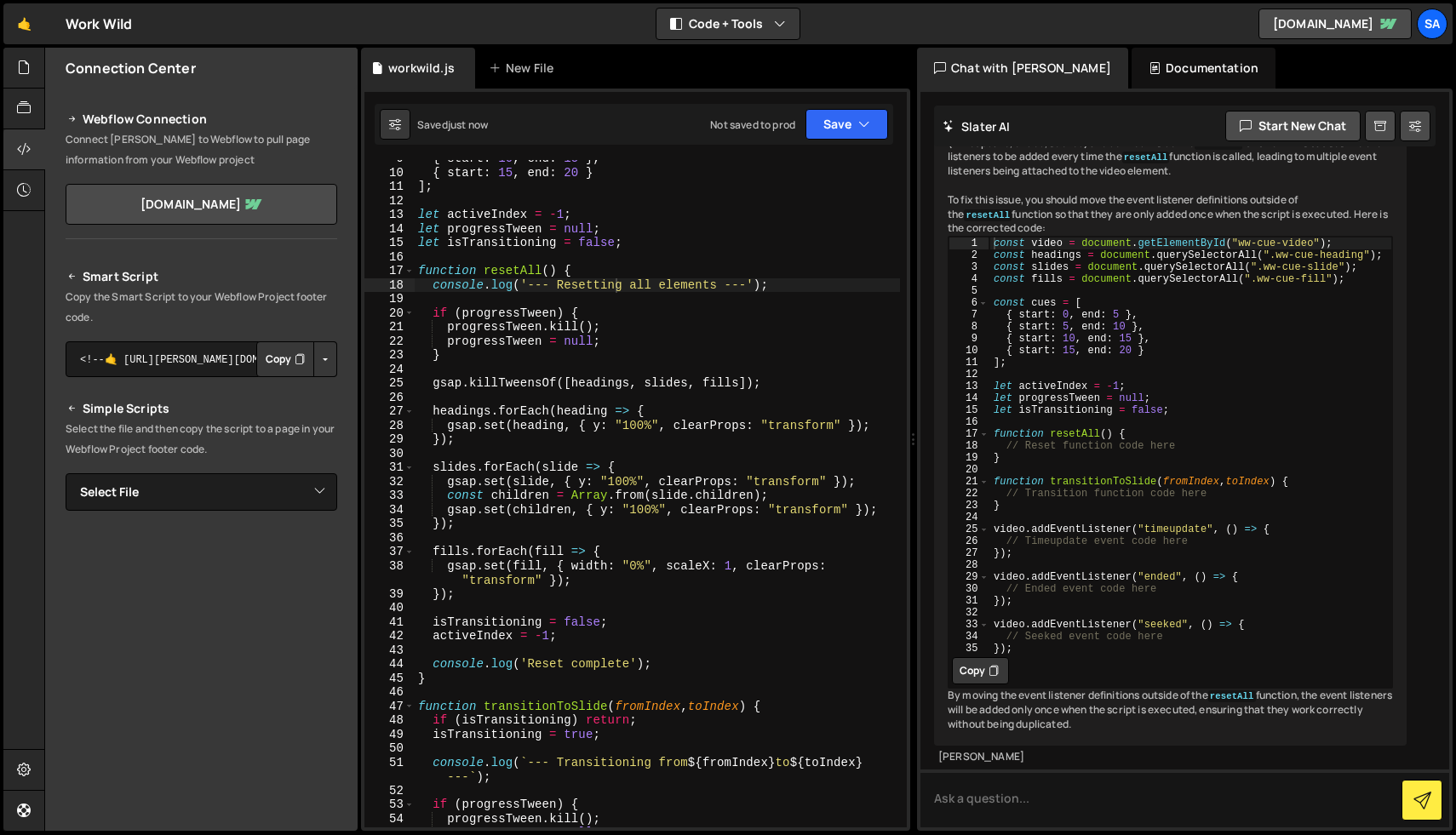
scroll to position [0, 0]
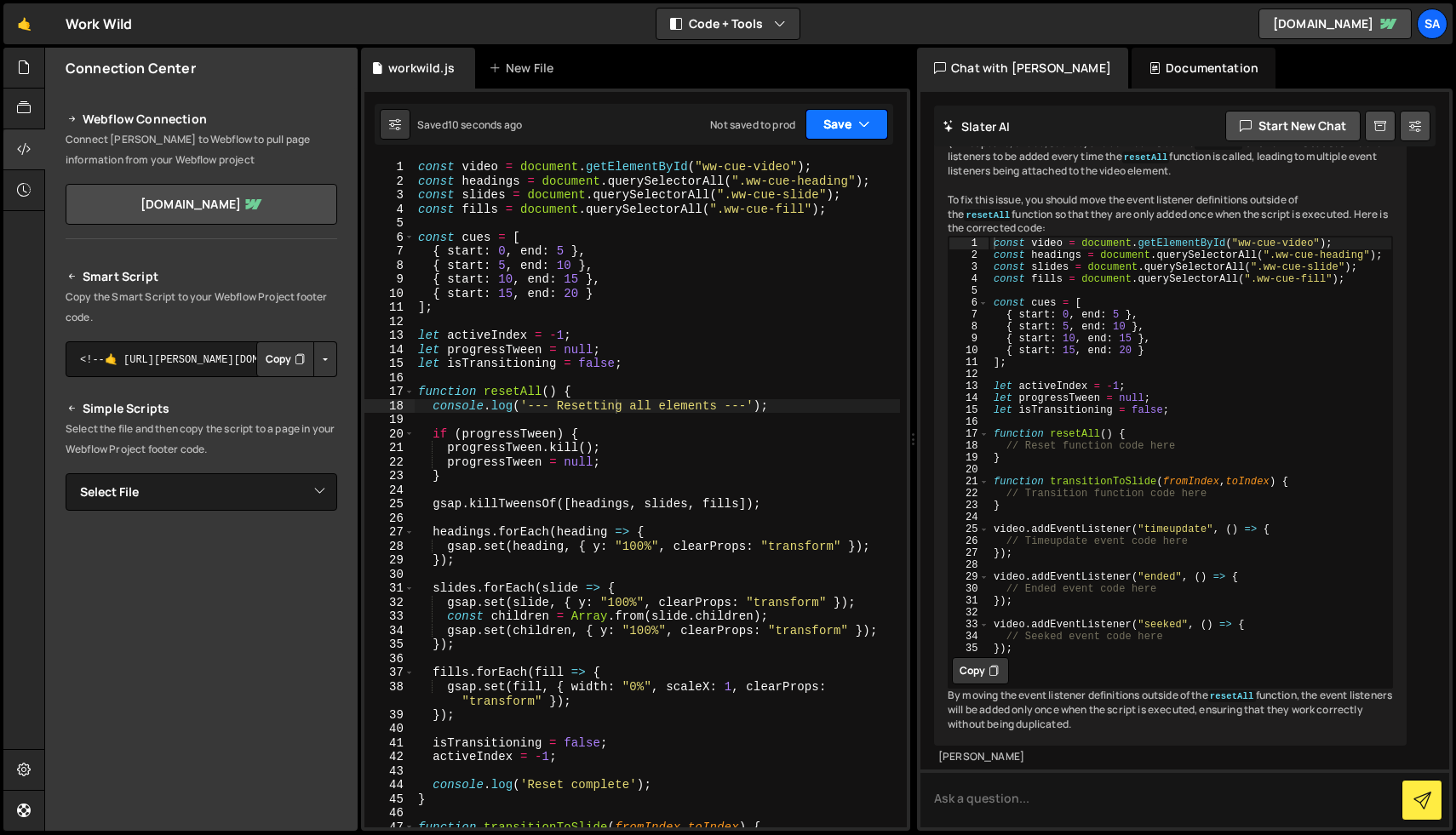
click at [840, 132] on button "Save" at bounding box center [847, 123] width 83 height 30
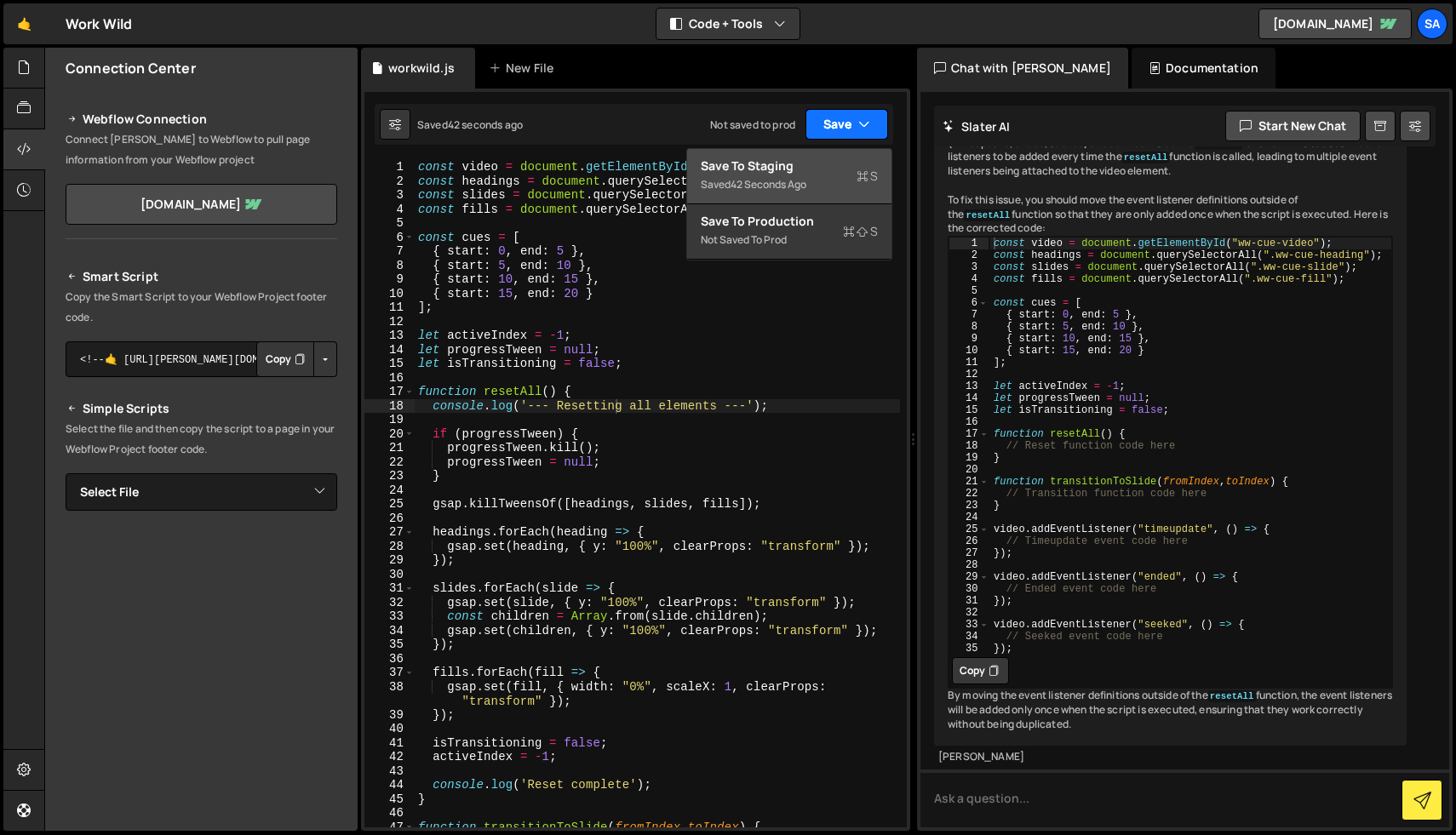
scroll to position [34449, 0]
click at [1017, 790] on textarea at bounding box center [1185, 798] width 529 height 58
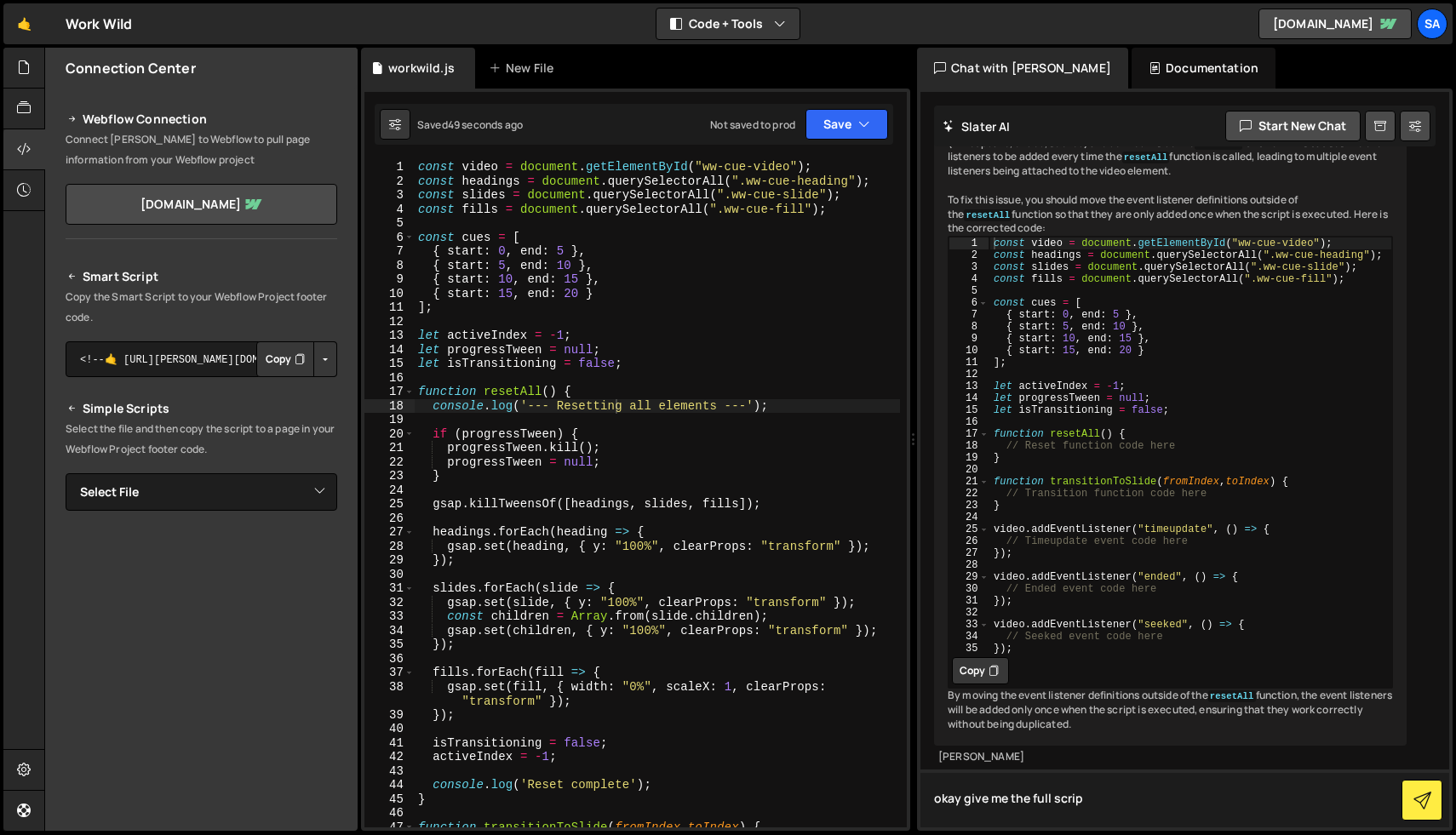
type textarea "okay give me the full script"
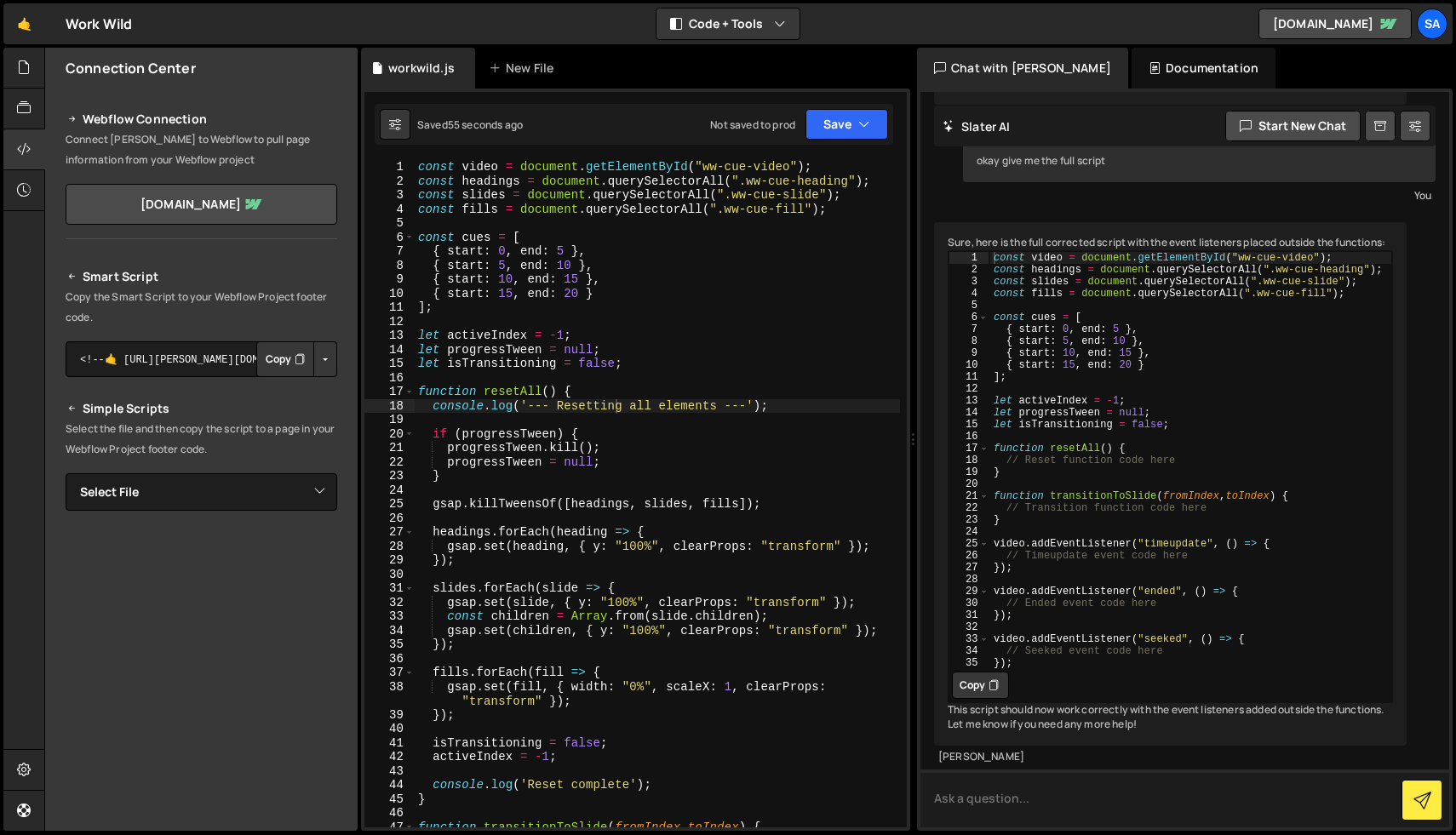
scroll to position [35147, 0]
type textarea "the full script, with alkl the code you are not putting all the code in"
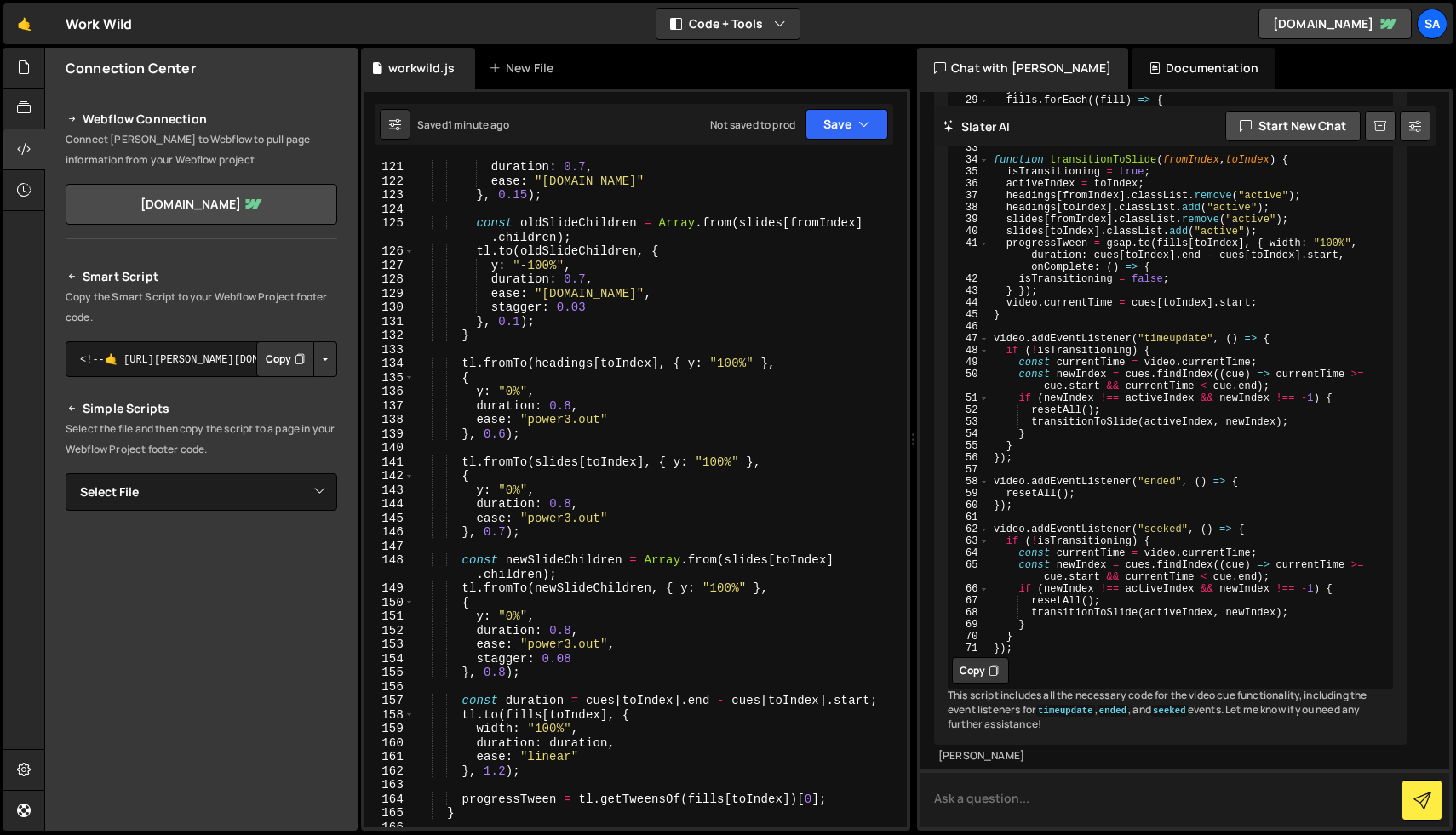
scroll to position [36323, 0]
type textarea "this is way shorter and doesn't have all the code"
type textarea "the animations and other stuff?"
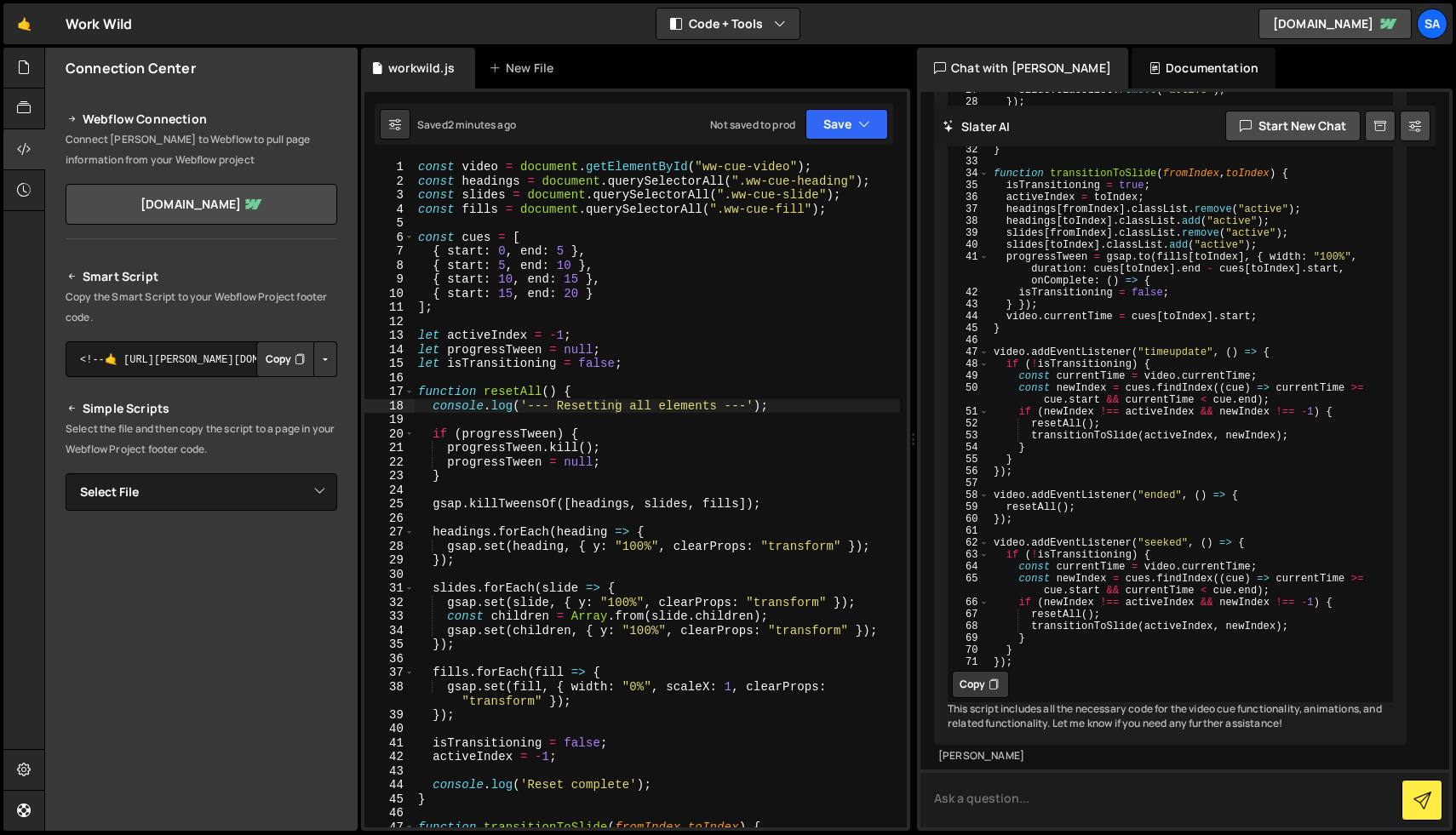
scroll to position [0, 0]
click at [663, 427] on div "const video = document . getElementById ( "ww-cue-video" ) ; const headings = d…" at bounding box center [658, 508] width 486 height 695
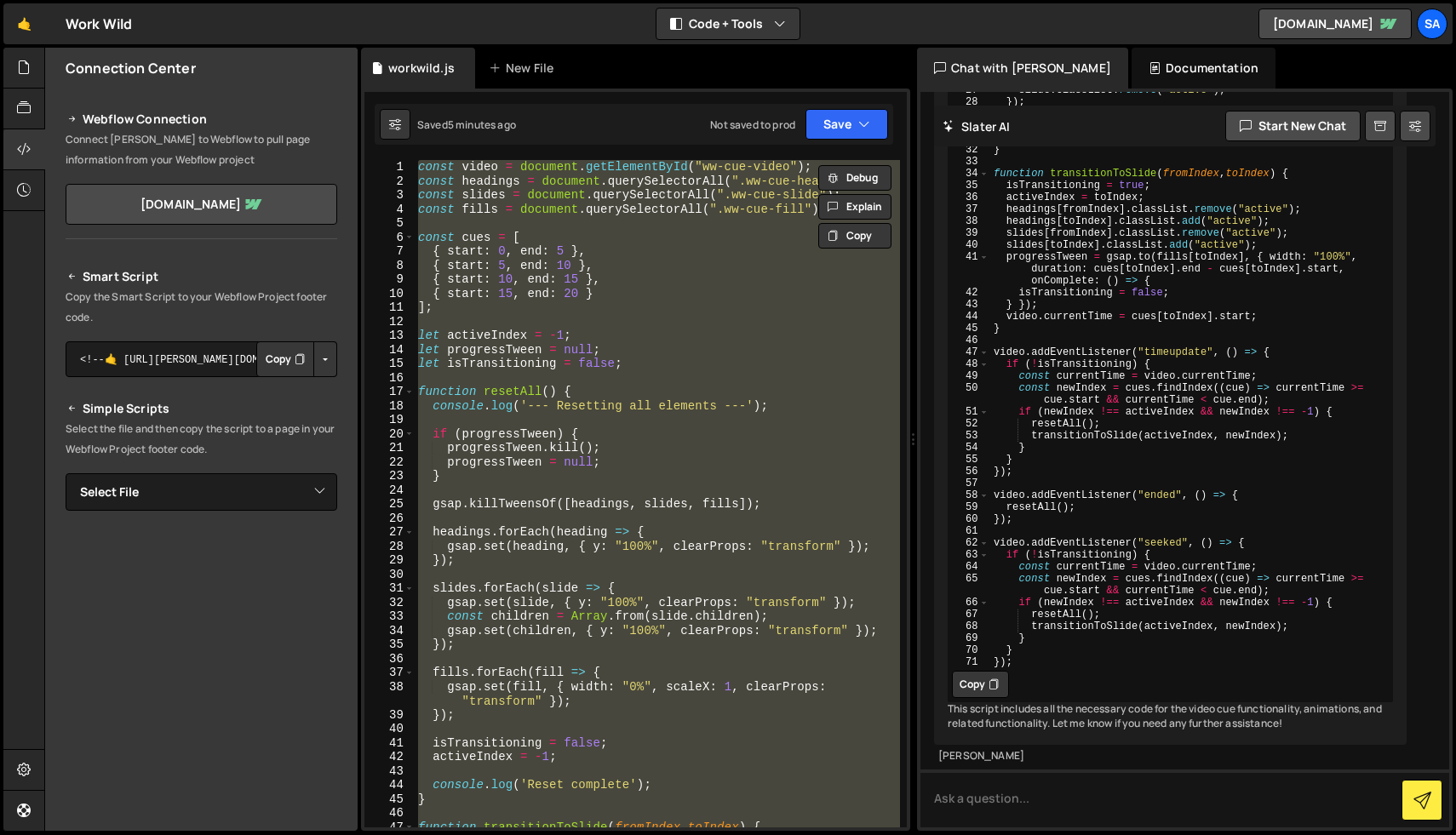
click at [664, 312] on div "const video = document . getElementById ( "ww-cue-video" ) ; const headings = d…" at bounding box center [658, 494] width 486 height 668
paste textarea "});"
type textarea "});"
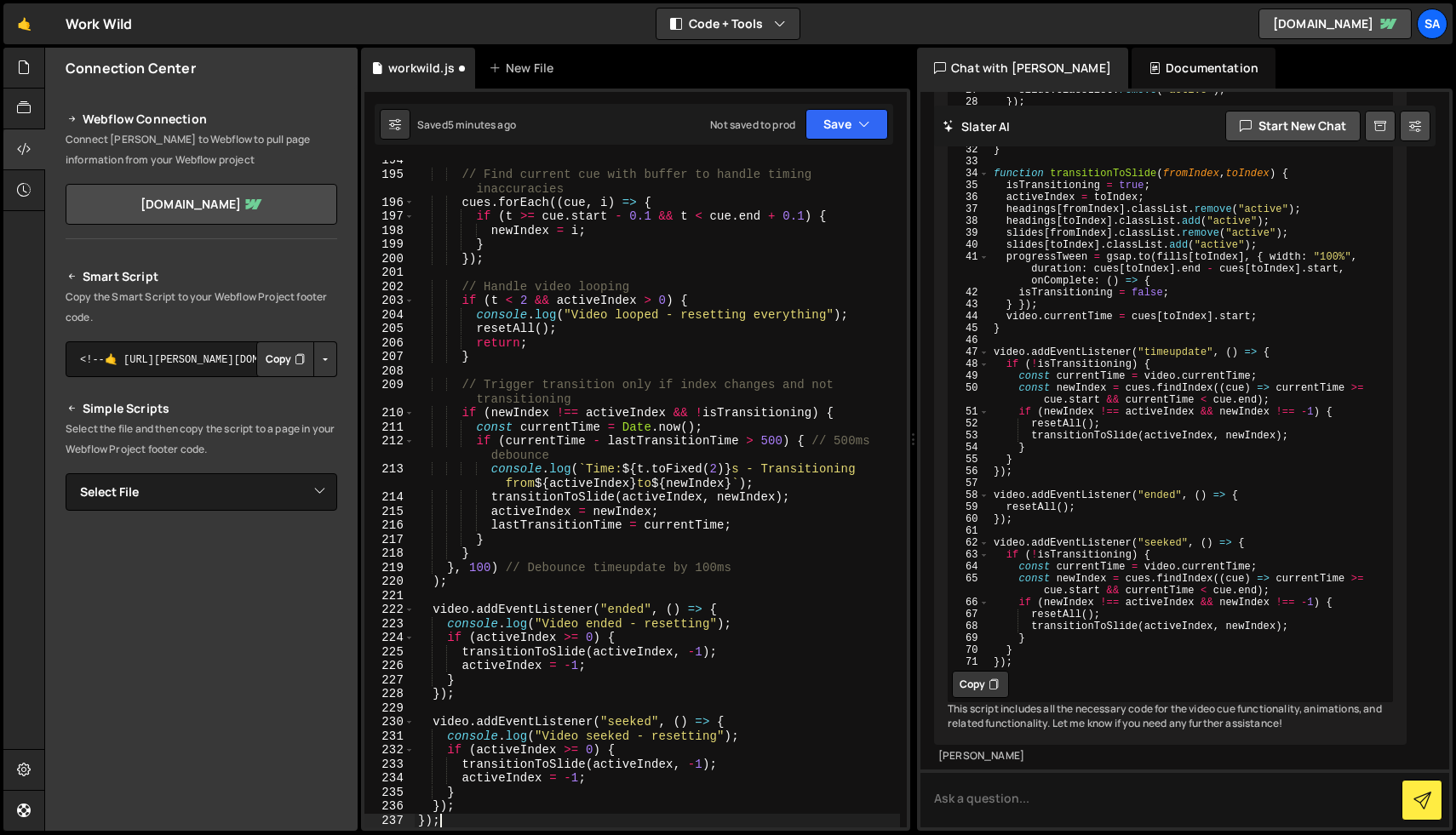
scroll to position [2760, 0]
click at [835, 132] on button "Save" at bounding box center [847, 123] width 83 height 30
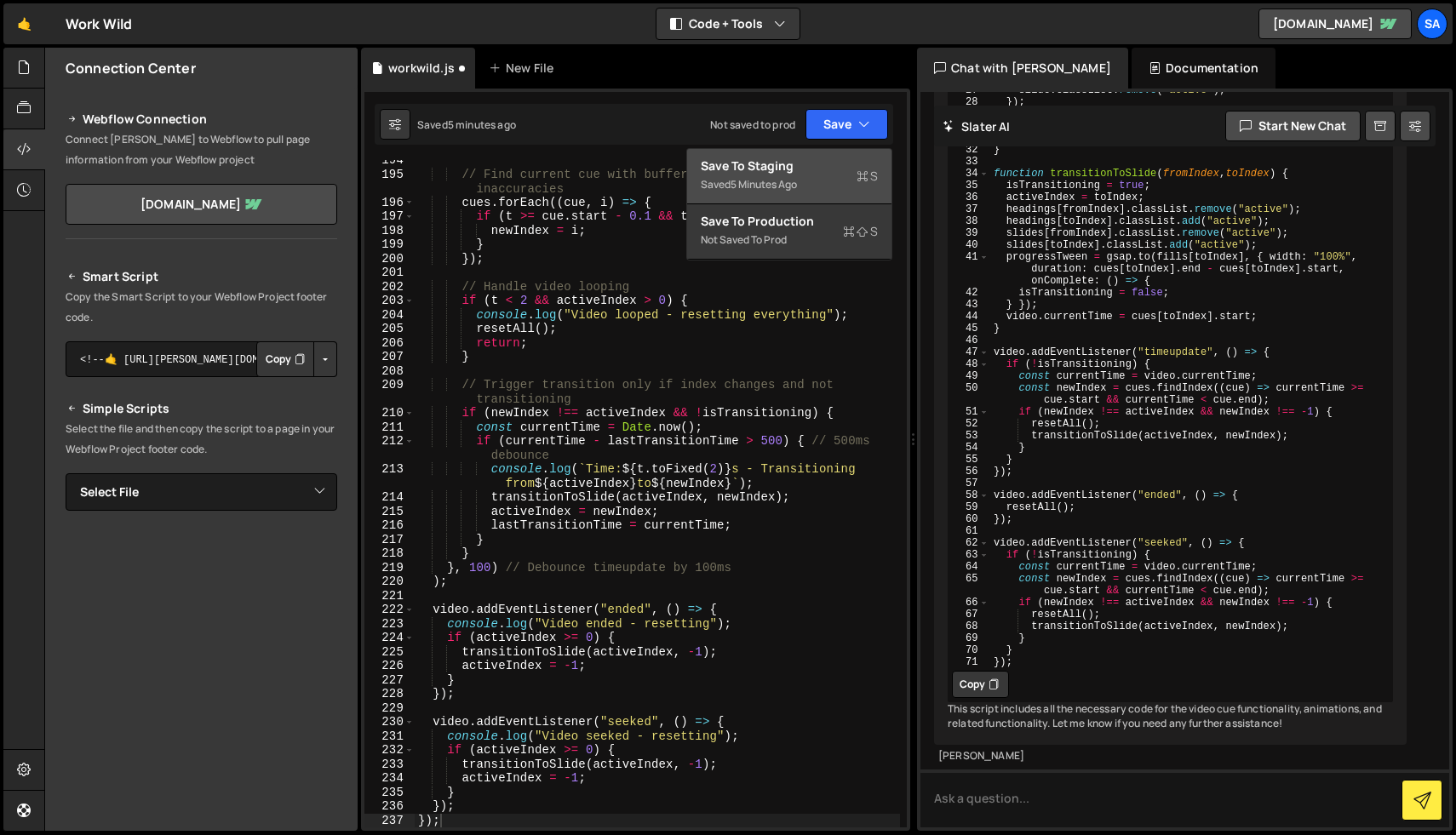
click at [816, 164] on div "Save to Staging S" at bounding box center [789, 166] width 178 height 17
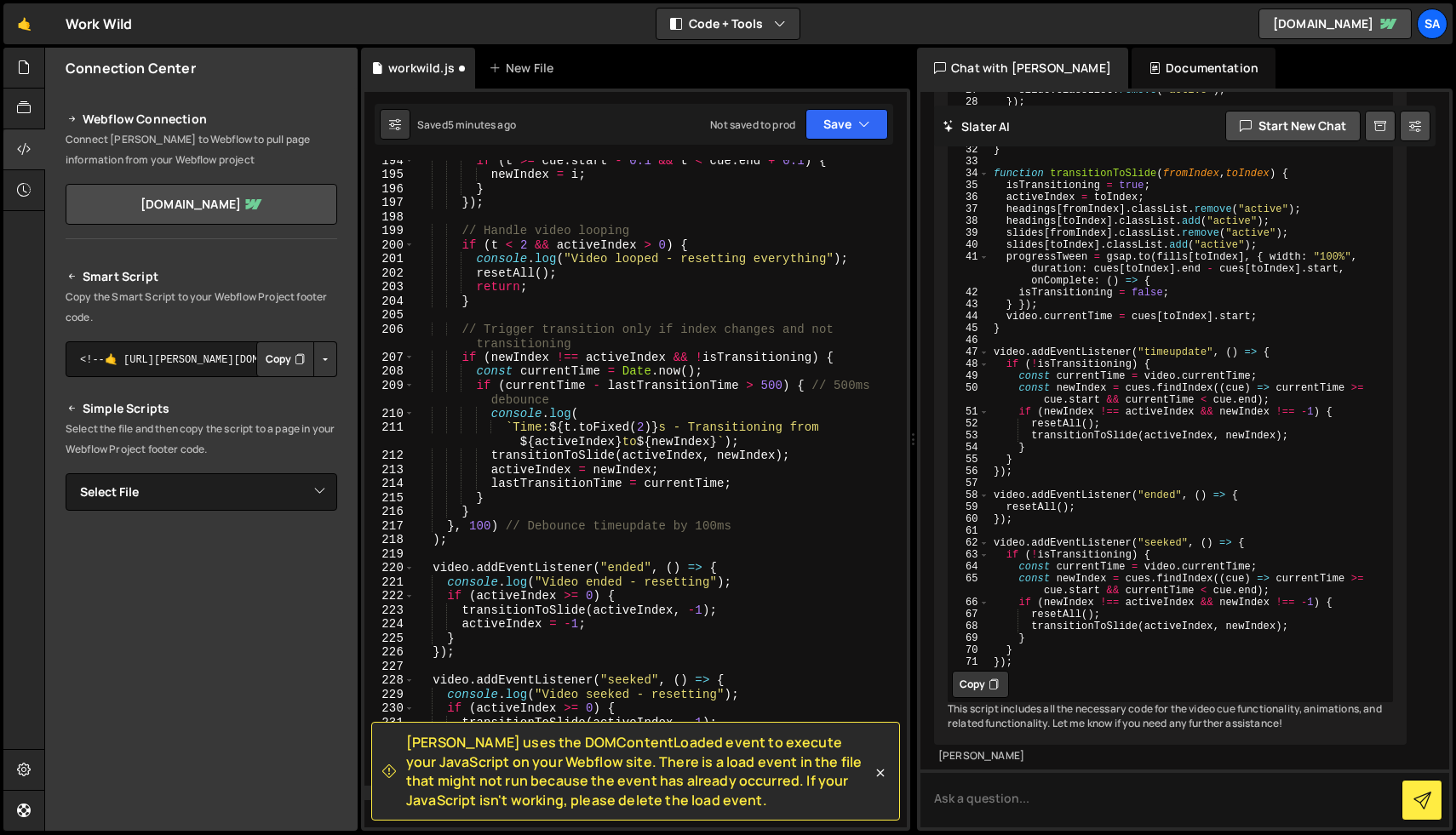
scroll to position [2774, 0]
click at [874, 767] on icon at bounding box center [880, 772] width 17 height 17
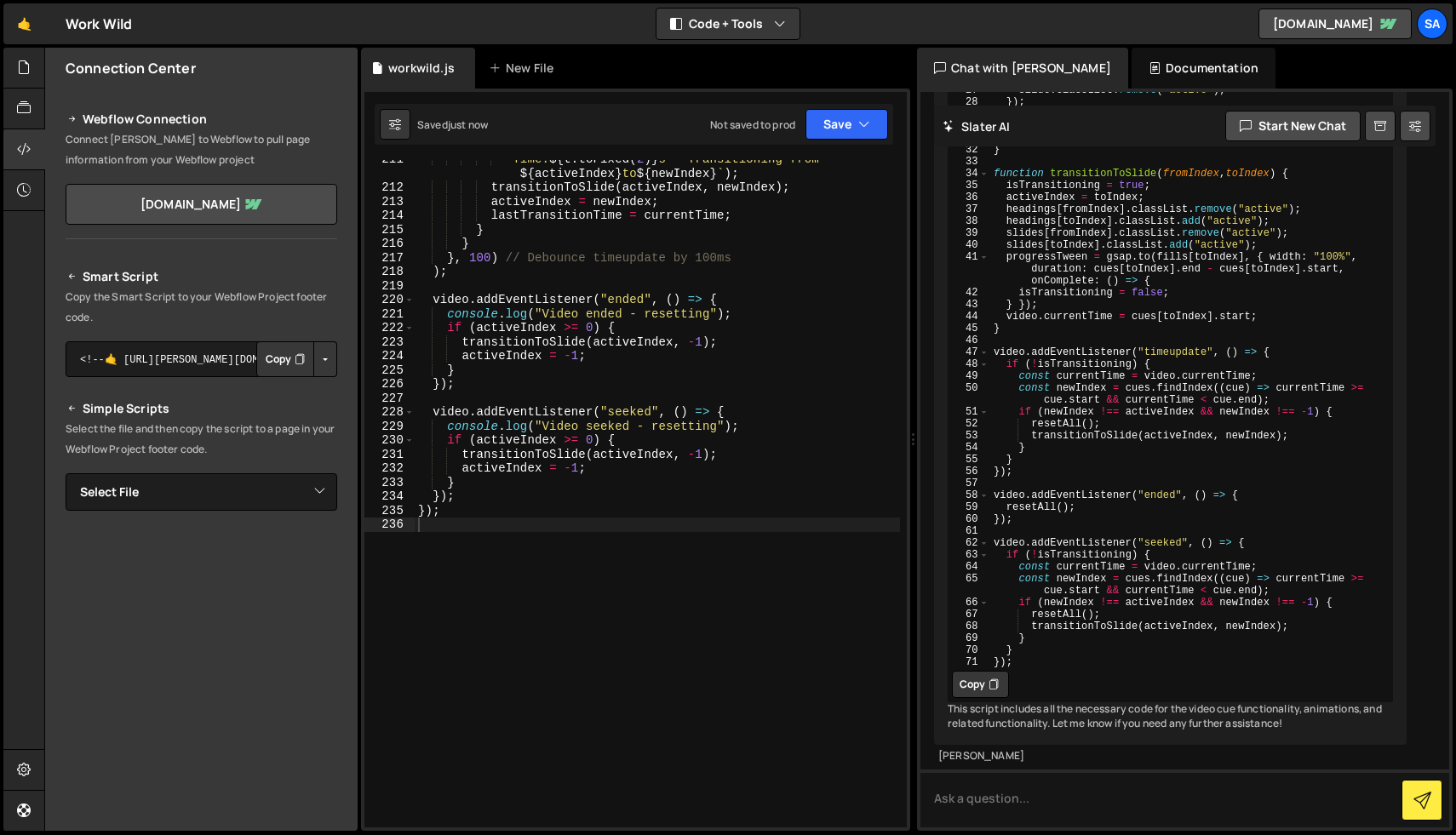
scroll to position [3072, 0]
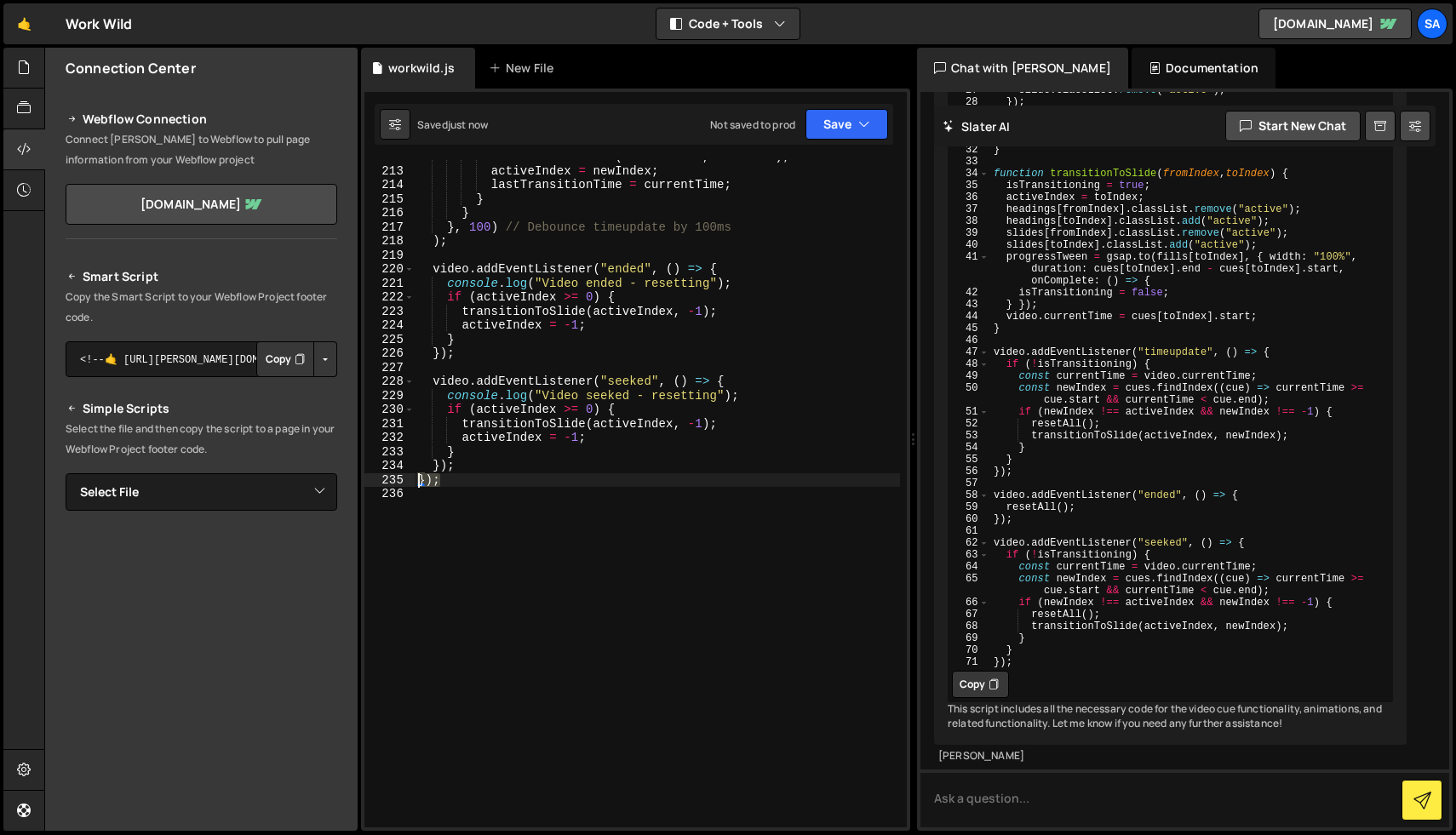
drag, startPoint x: 472, startPoint y: 482, endPoint x: 393, endPoint y: 484, distance: 79.0
click at [393, 484] on div "}); 212 213 214 215 216 217 218 219 220 221 222 223 224 225 226 227 228 229 230…" at bounding box center [636, 494] width 543 height 668
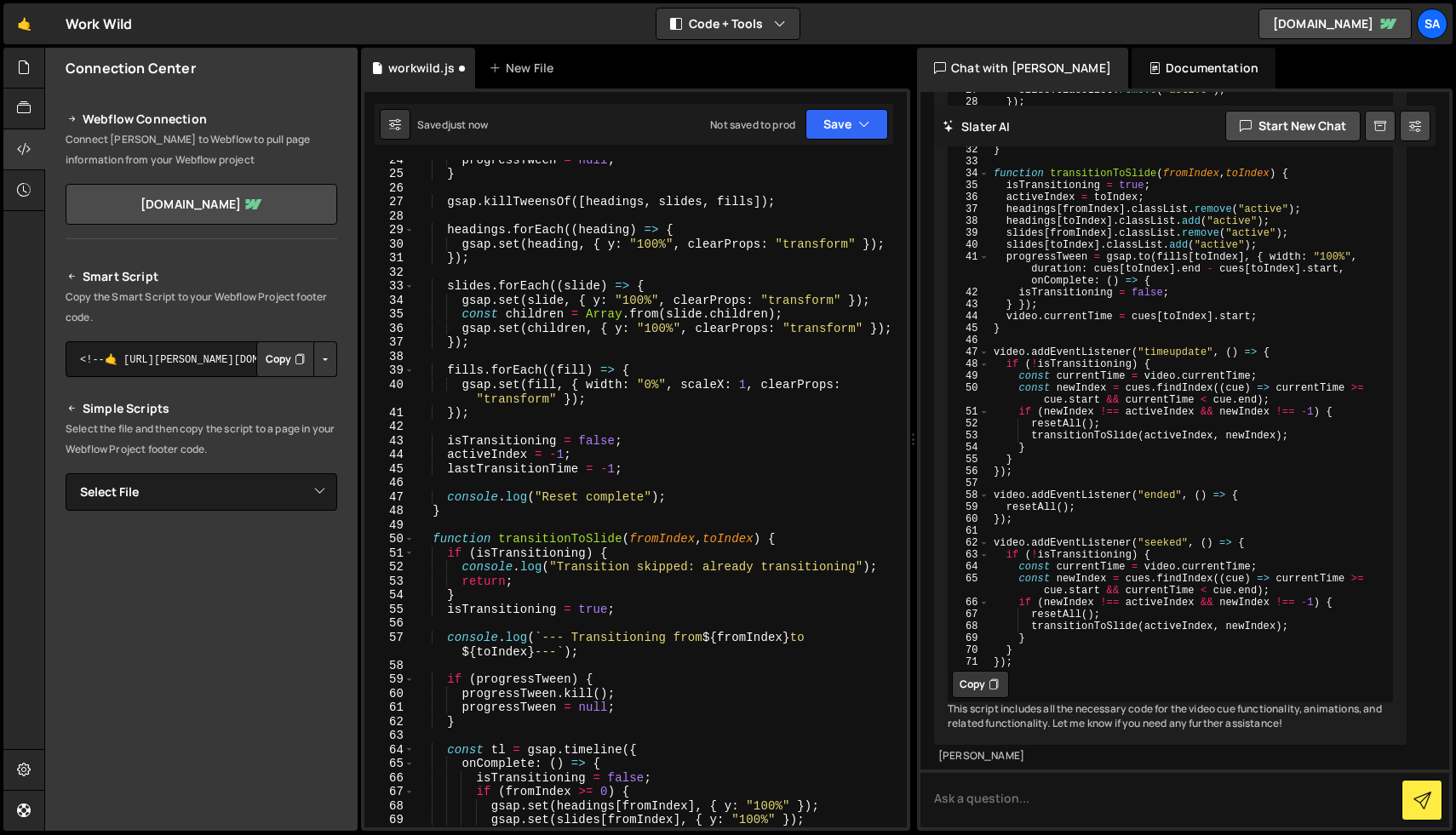
scroll to position [0, 0]
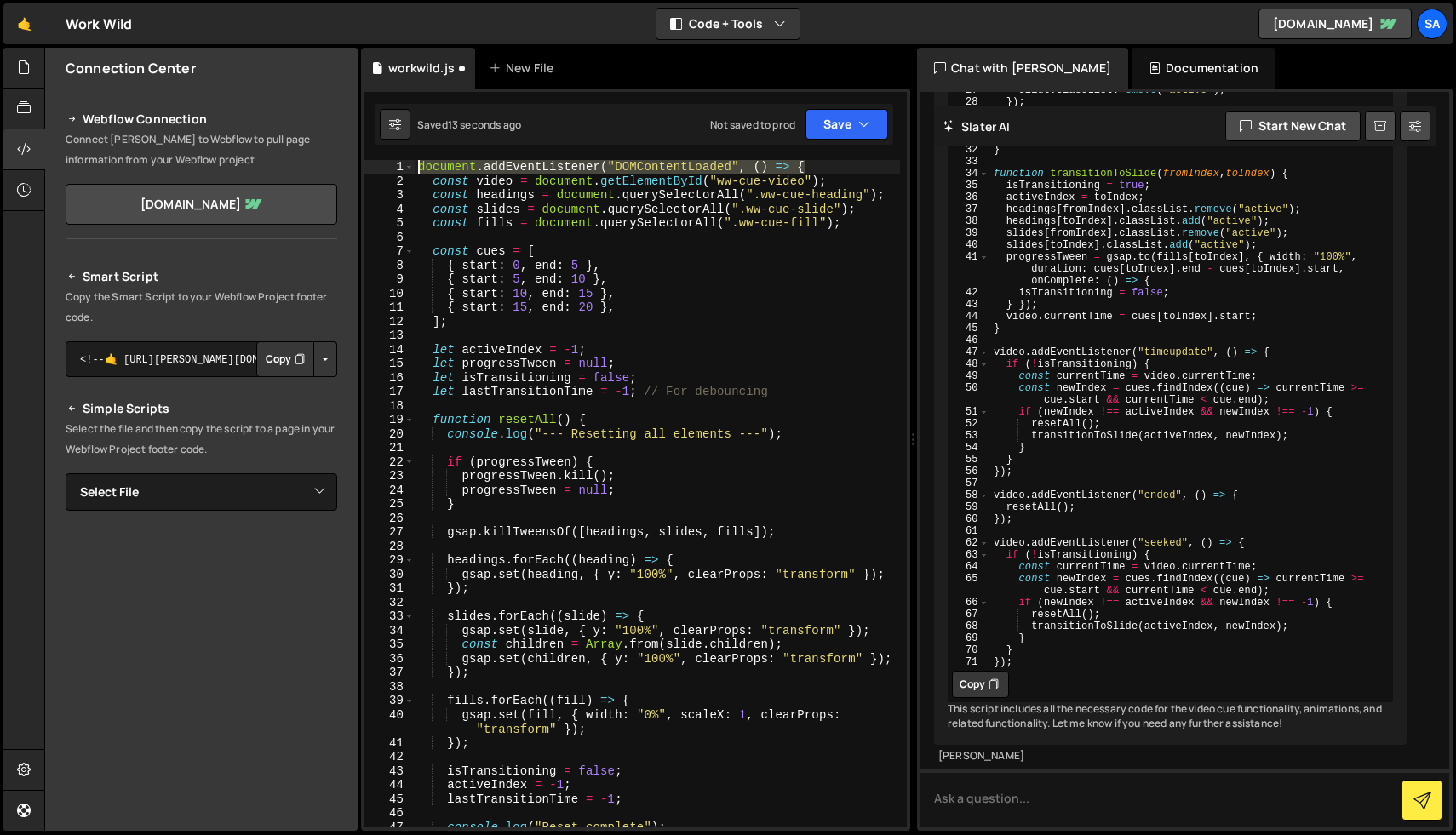
drag, startPoint x: 833, startPoint y: 166, endPoint x: 393, endPoint y: 165, distance: 440.0
click at [393, 165] on div "1 2 3 4 5 6 7 8 9 10 11 12 13 14 15 16 17 18 19 20 21 22 23 24 25 26 27 28 29 3…" at bounding box center [636, 494] width 543 height 668
type textarea "document.addEventListener("DOMContentLoaded", () => {"
click at [831, 120] on button "Save" at bounding box center [847, 123] width 83 height 30
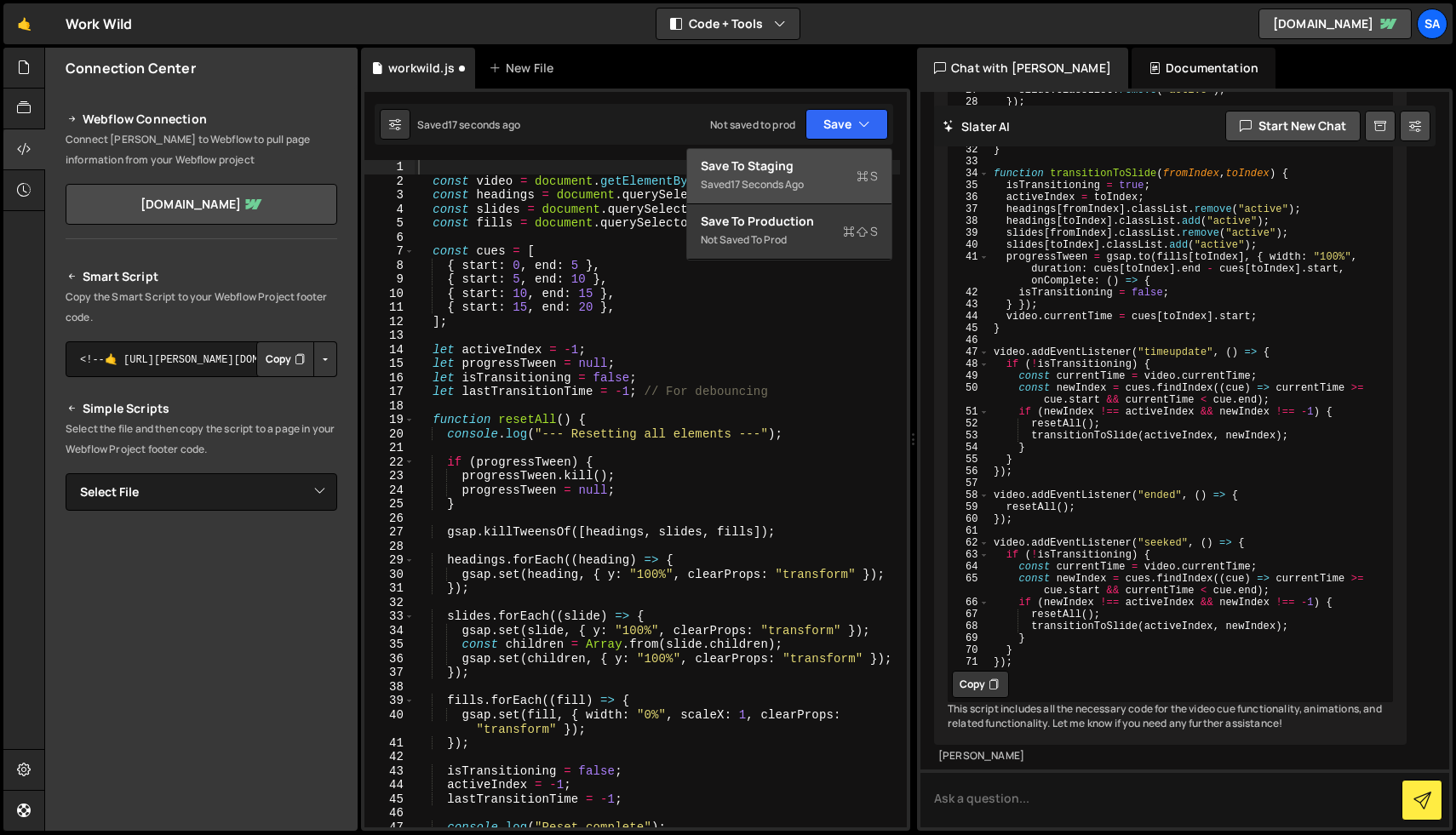
click at [812, 171] on div "Save to Staging S" at bounding box center [789, 166] width 178 height 17
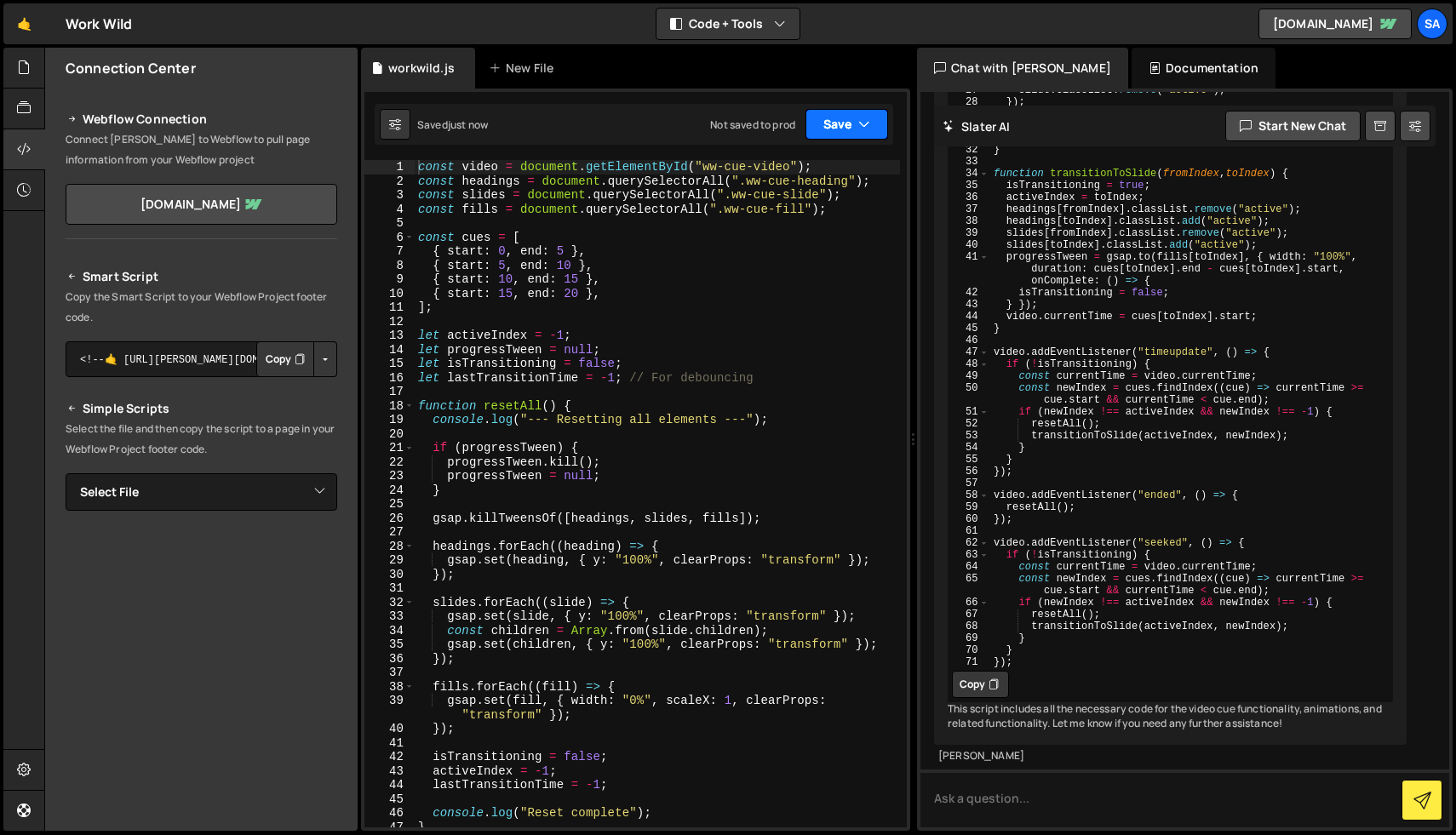
click at [866, 127] on icon "button" at bounding box center [864, 124] width 12 height 17
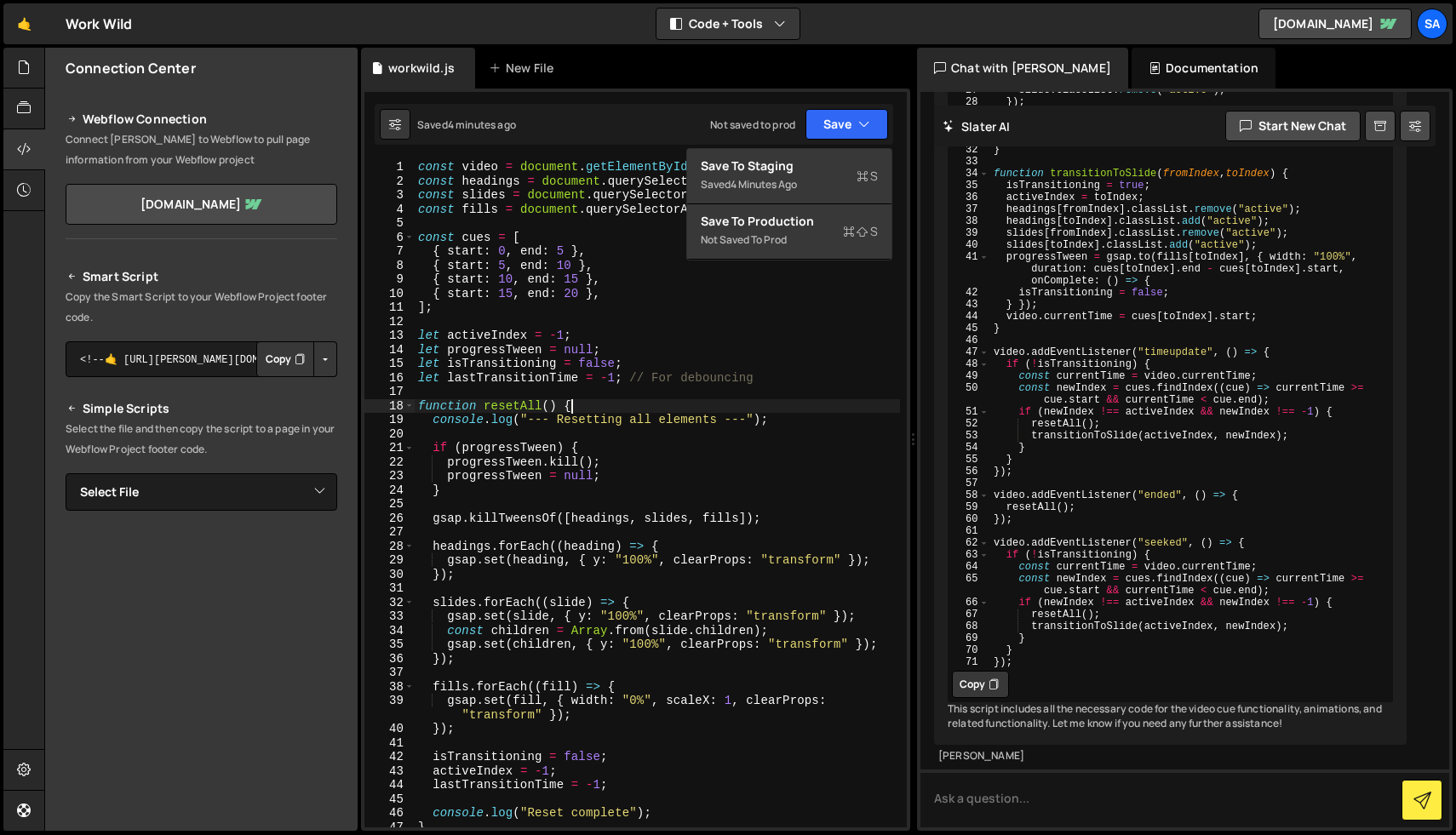
click at [682, 406] on div "const video = document . getElementById ( "ww-cue-video" ) ; const headings = d…" at bounding box center [658, 508] width 486 height 695
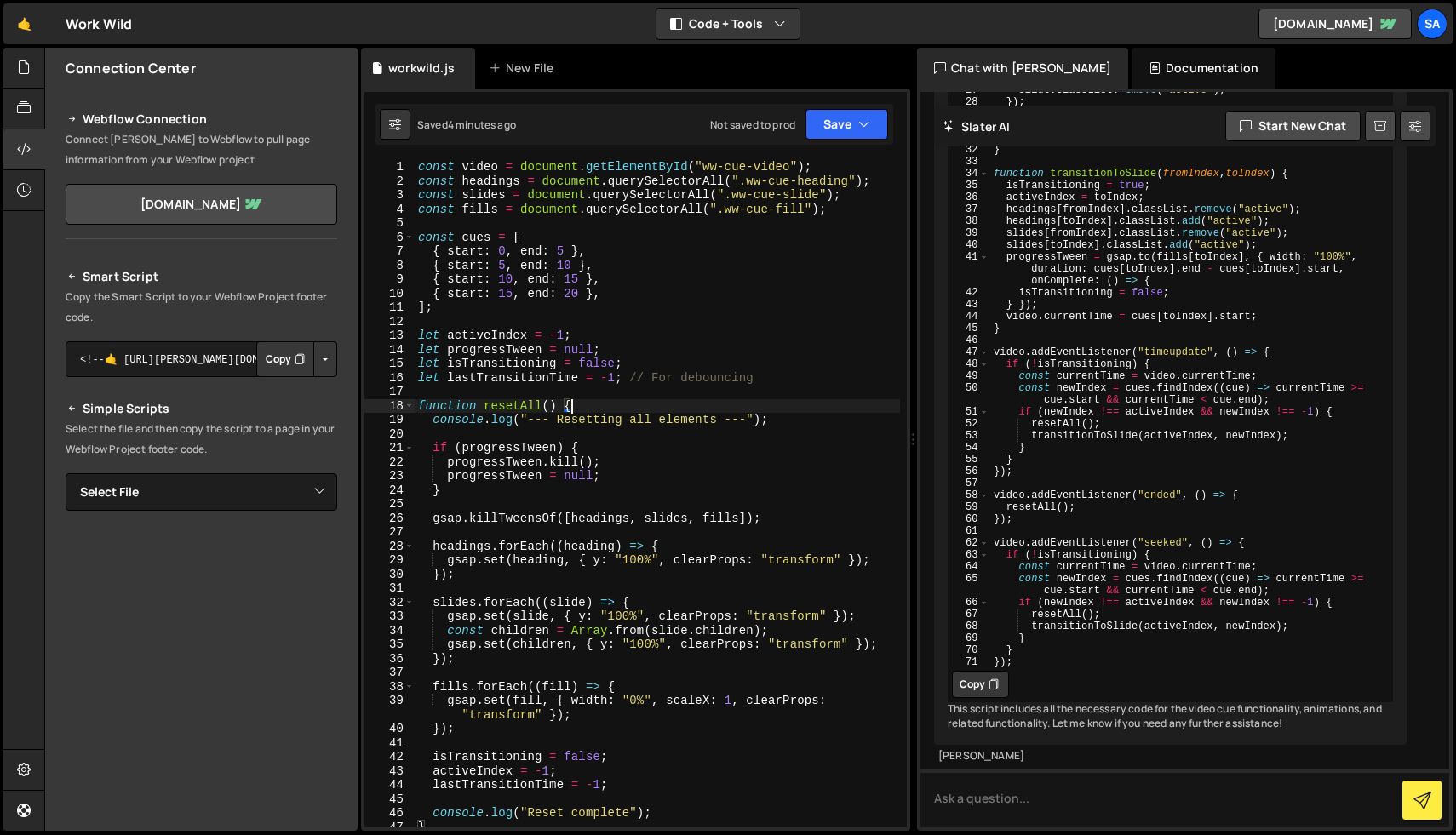
type textarea "});"
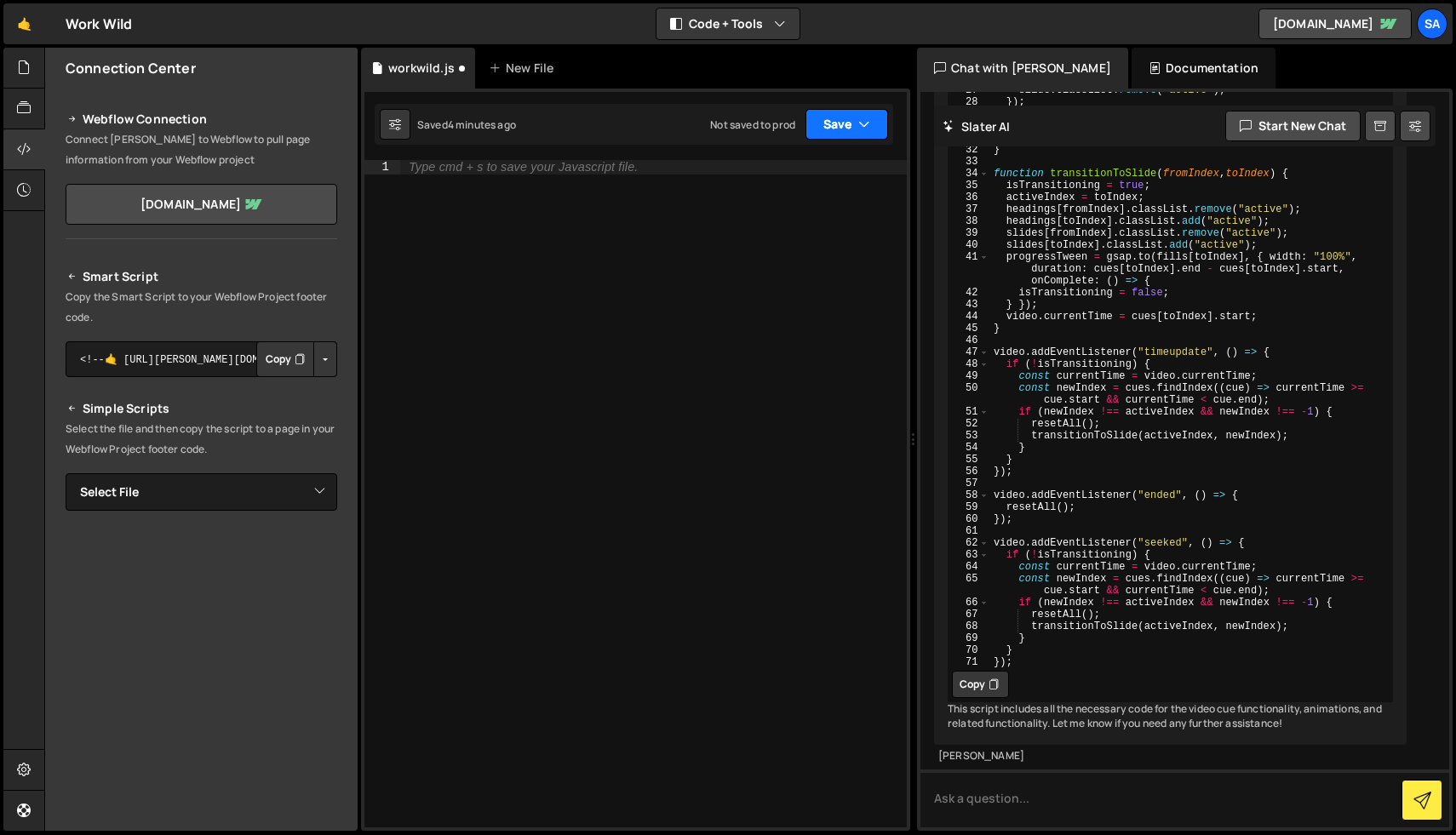
click at [824, 128] on button "Save" at bounding box center [847, 123] width 83 height 30
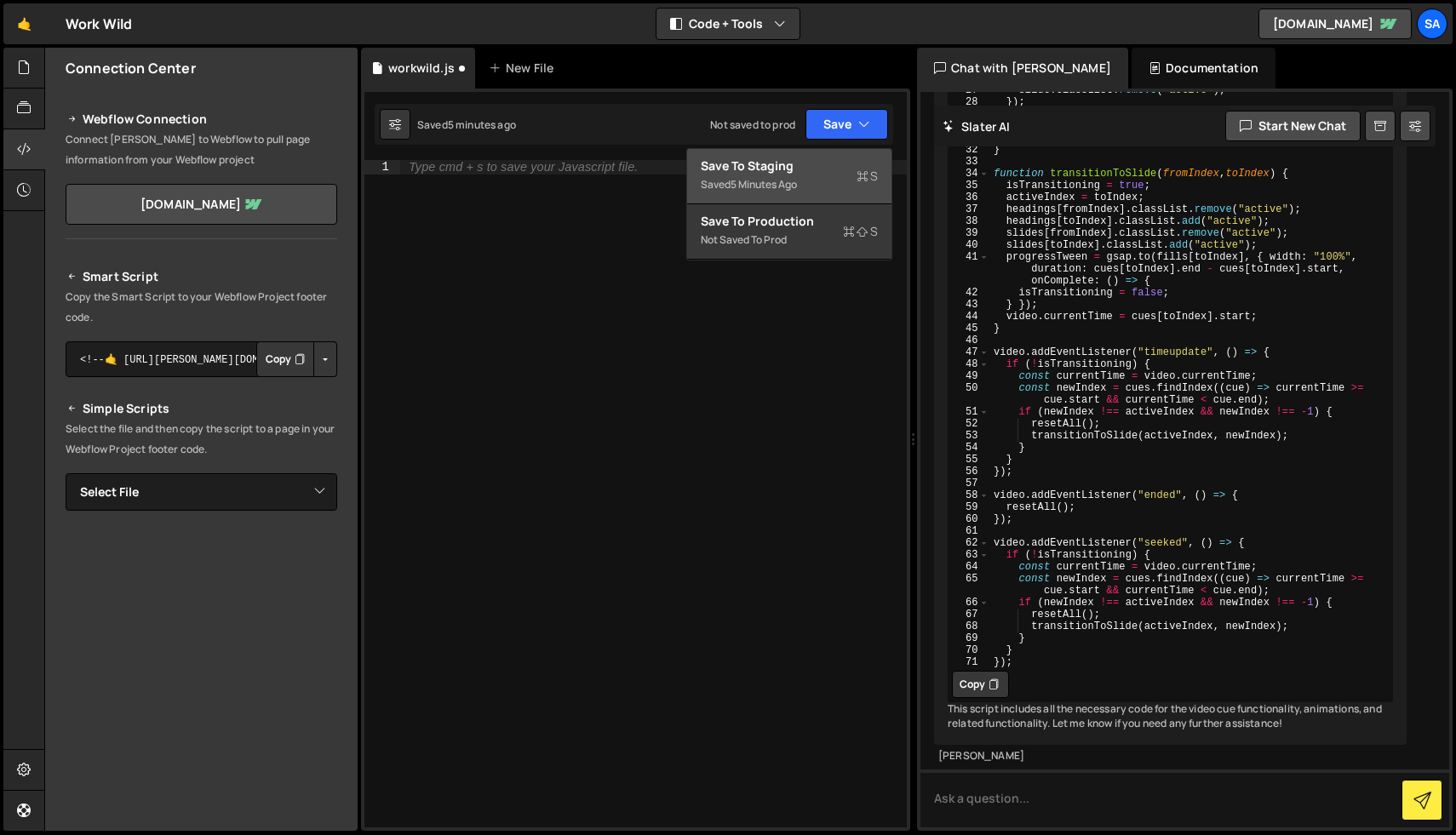
click at [785, 170] on div "Save to Staging S" at bounding box center [789, 166] width 178 height 17
